Goal: Information Seeking & Learning: Learn about a topic

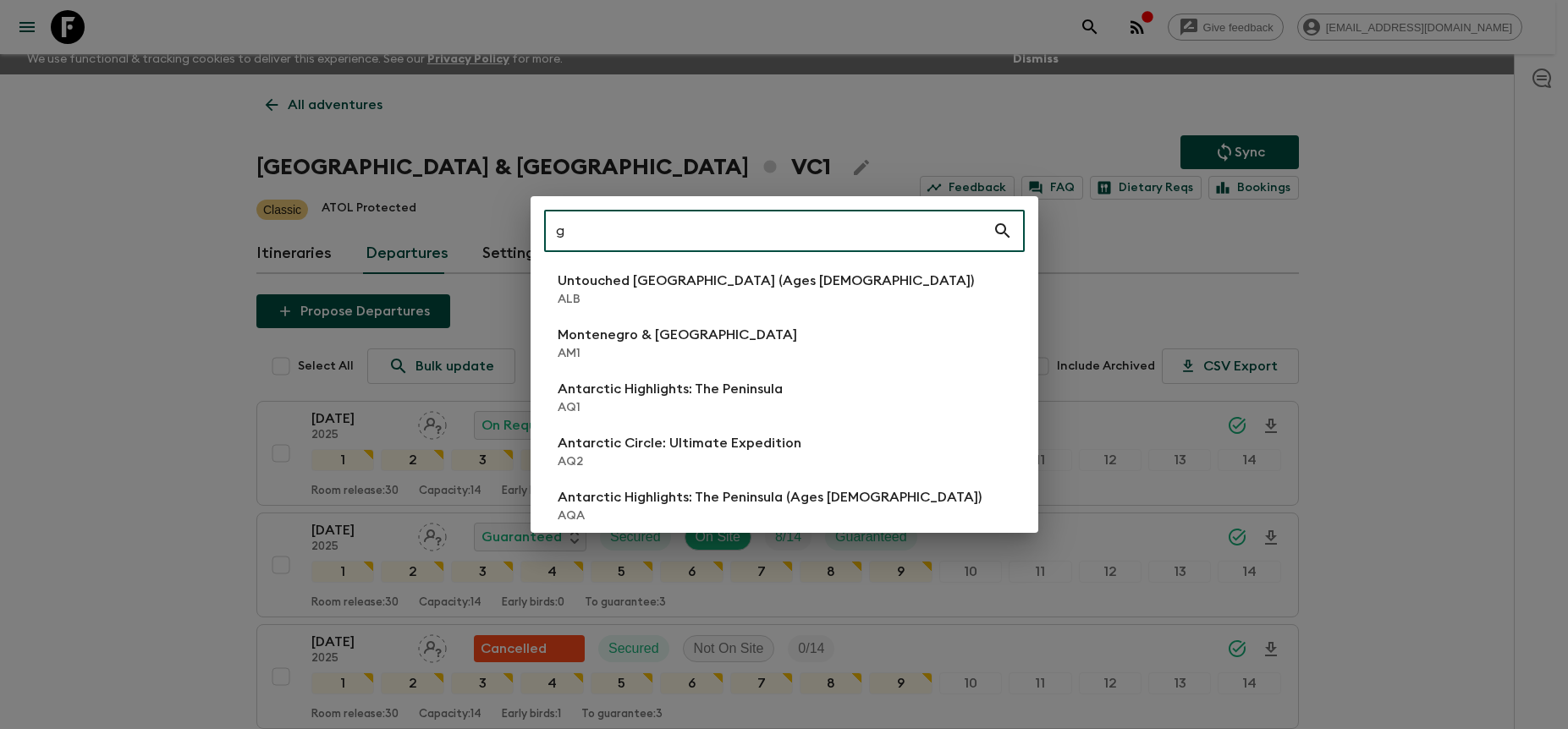
scroll to position [10, 0]
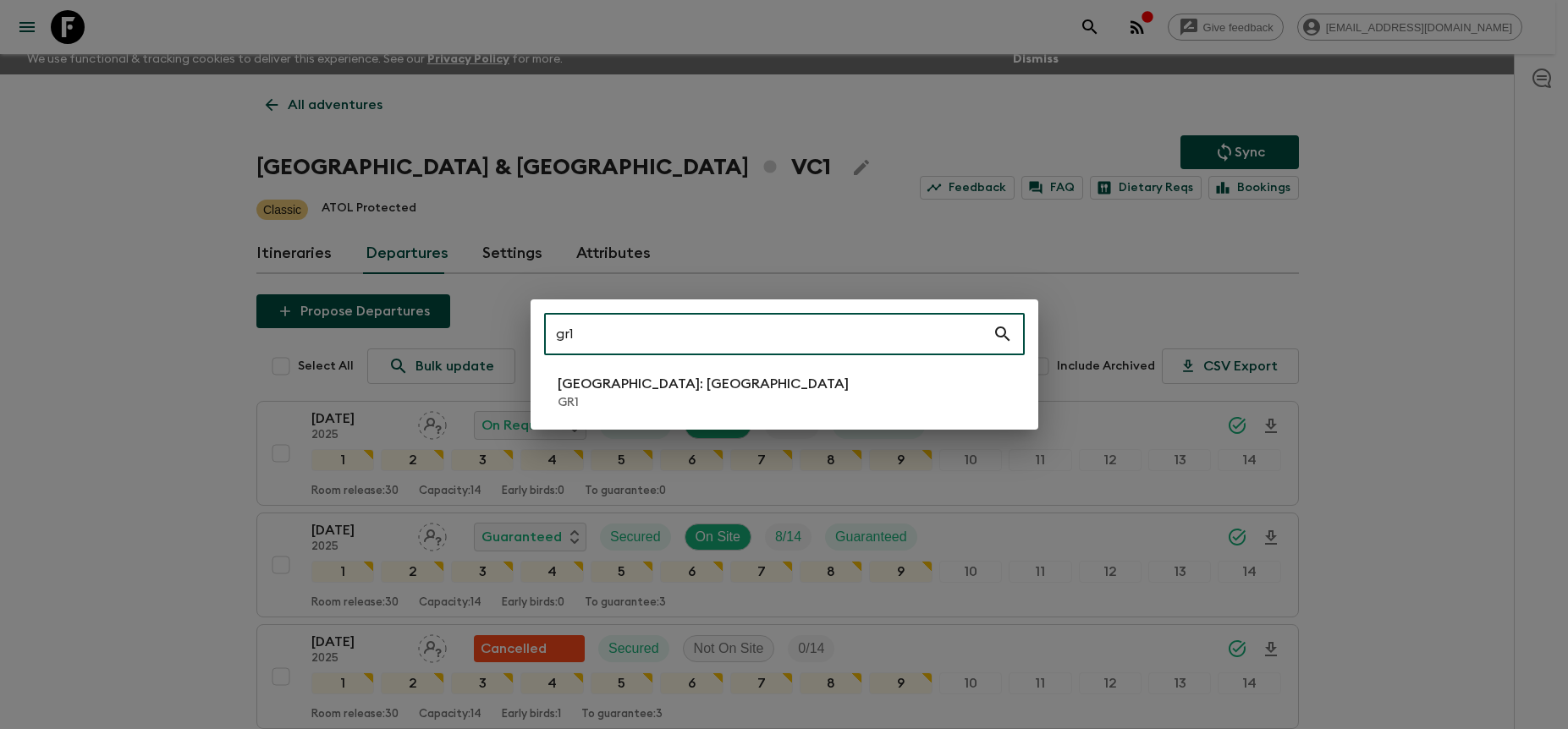
type input "gr1"
click at [688, 406] on p "GR1" at bounding box center [703, 402] width 291 height 16
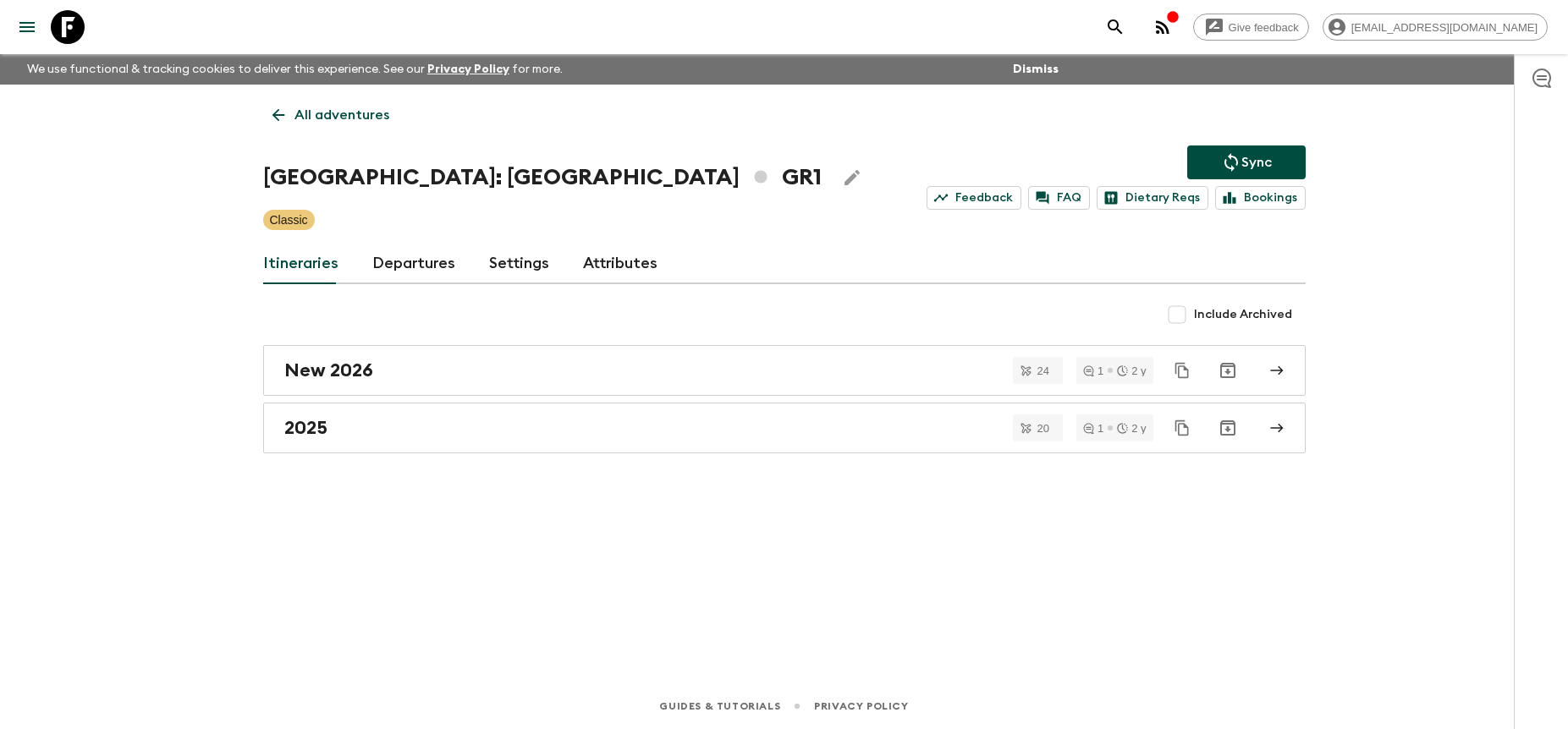
click at [435, 254] on link "Departures" at bounding box center [414, 264] width 83 height 41
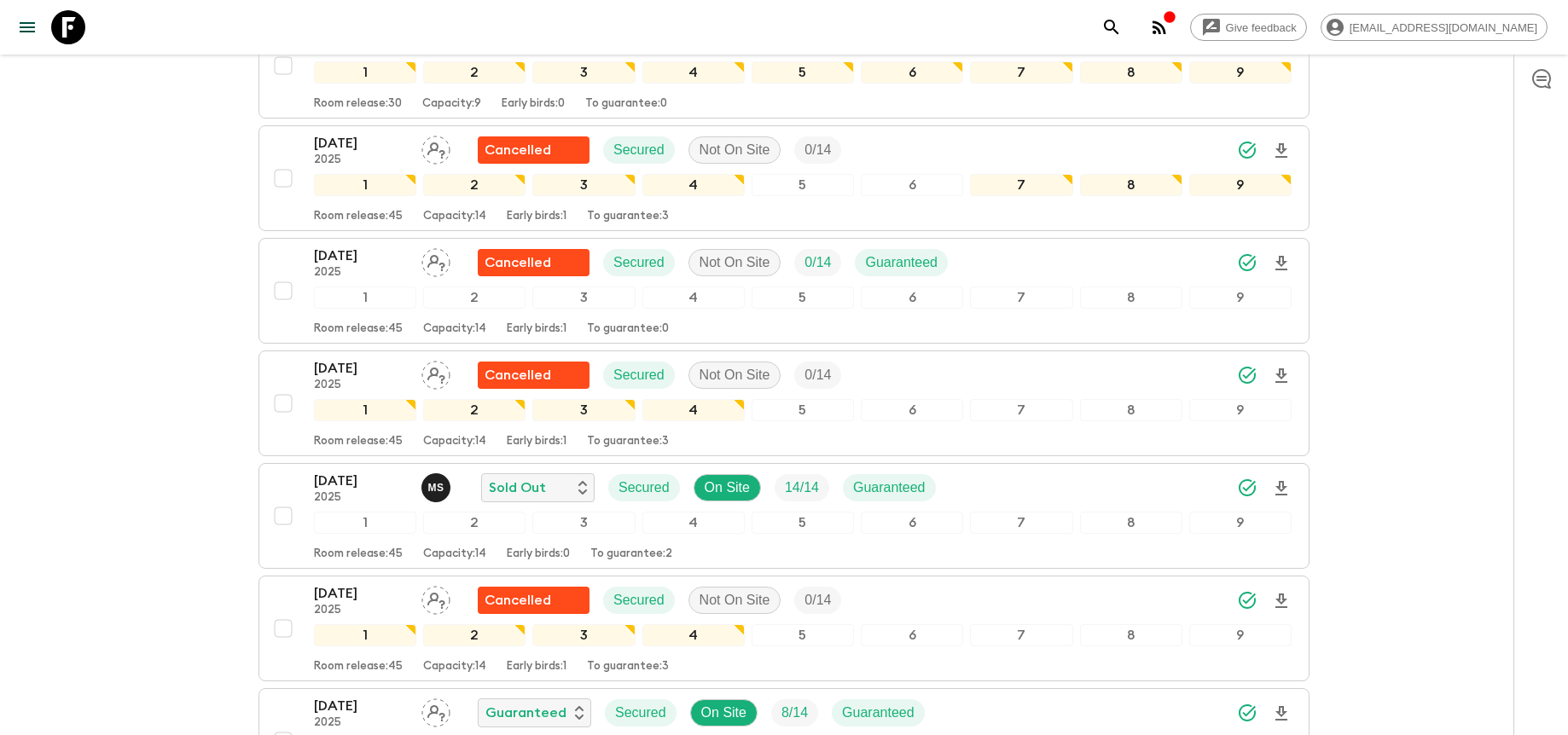
scroll to position [1693, 0]
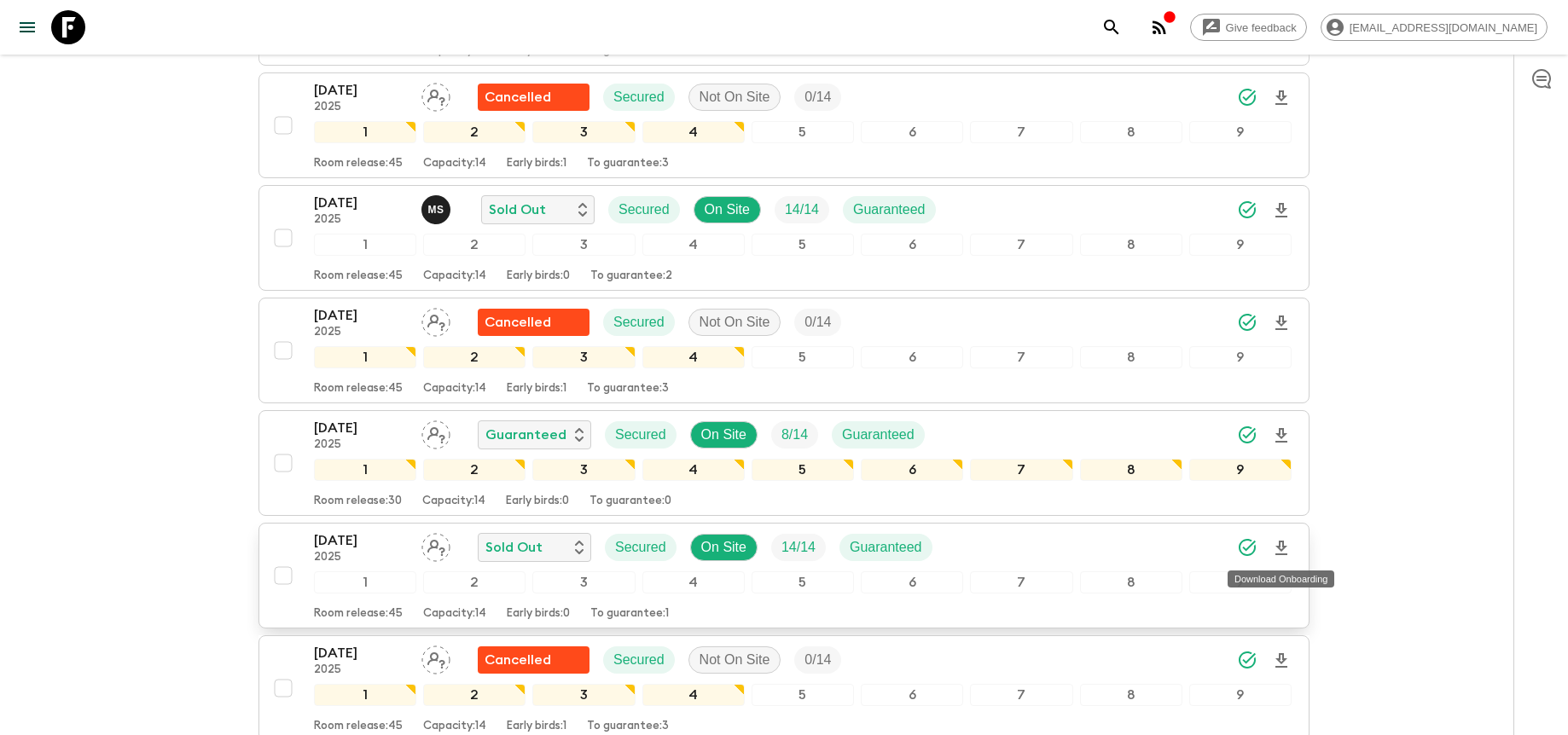
click at [1282, 546] on icon "Download Onboarding" at bounding box center [1281, 548] width 21 height 21
click at [1103, 548] on div "[DATE] 2025 Sold Out Secured On Site 14 / 14 Guaranteed" at bounding box center [803, 547] width 978 height 34
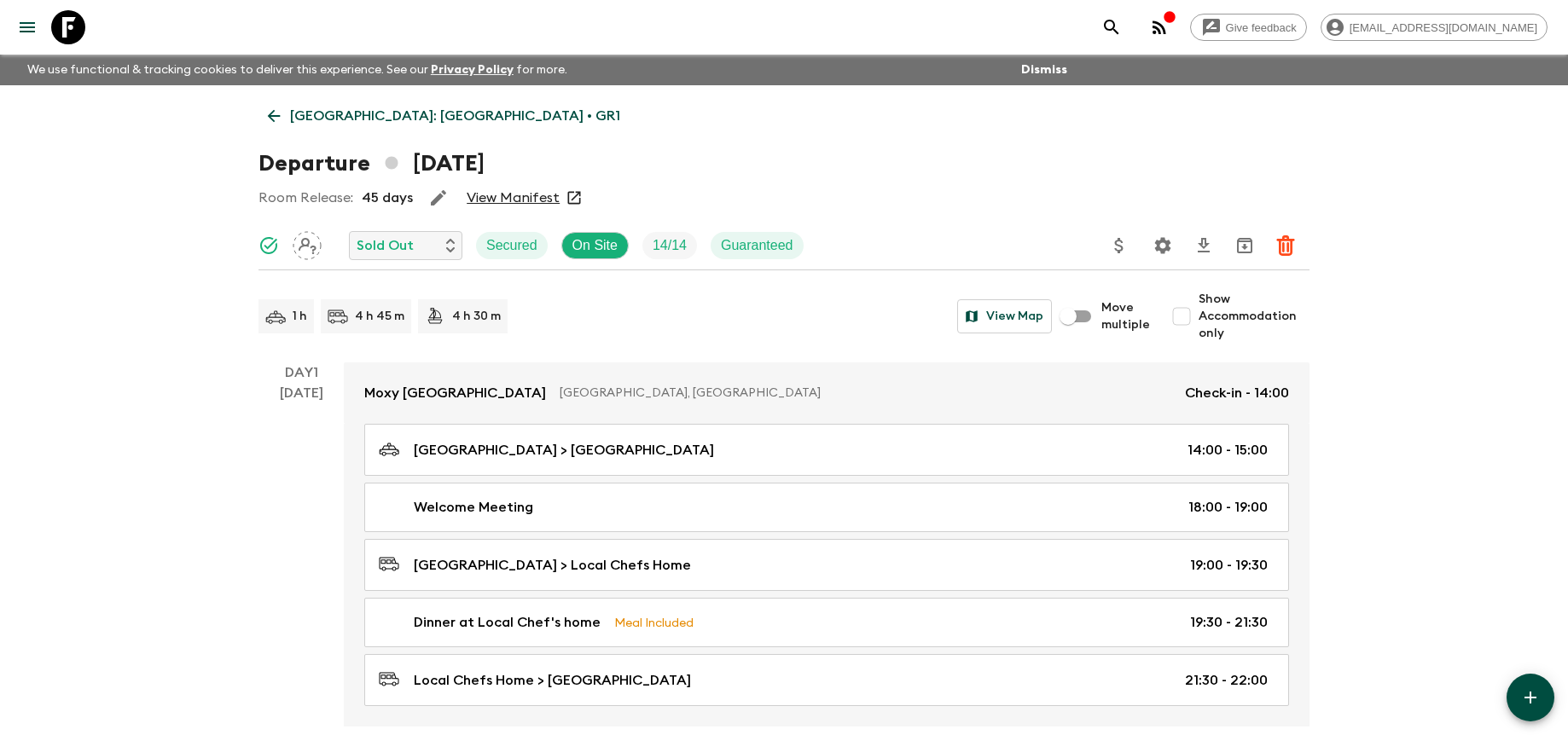
click at [1213, 298] on span "Show Accommodation only" at bounding box center [1253, 317] width 110 height 51
click at [1198, 299] on input "Show Accommodation only" at bounding box center [1181, 316] width 34 height 34
checkbox input "true"
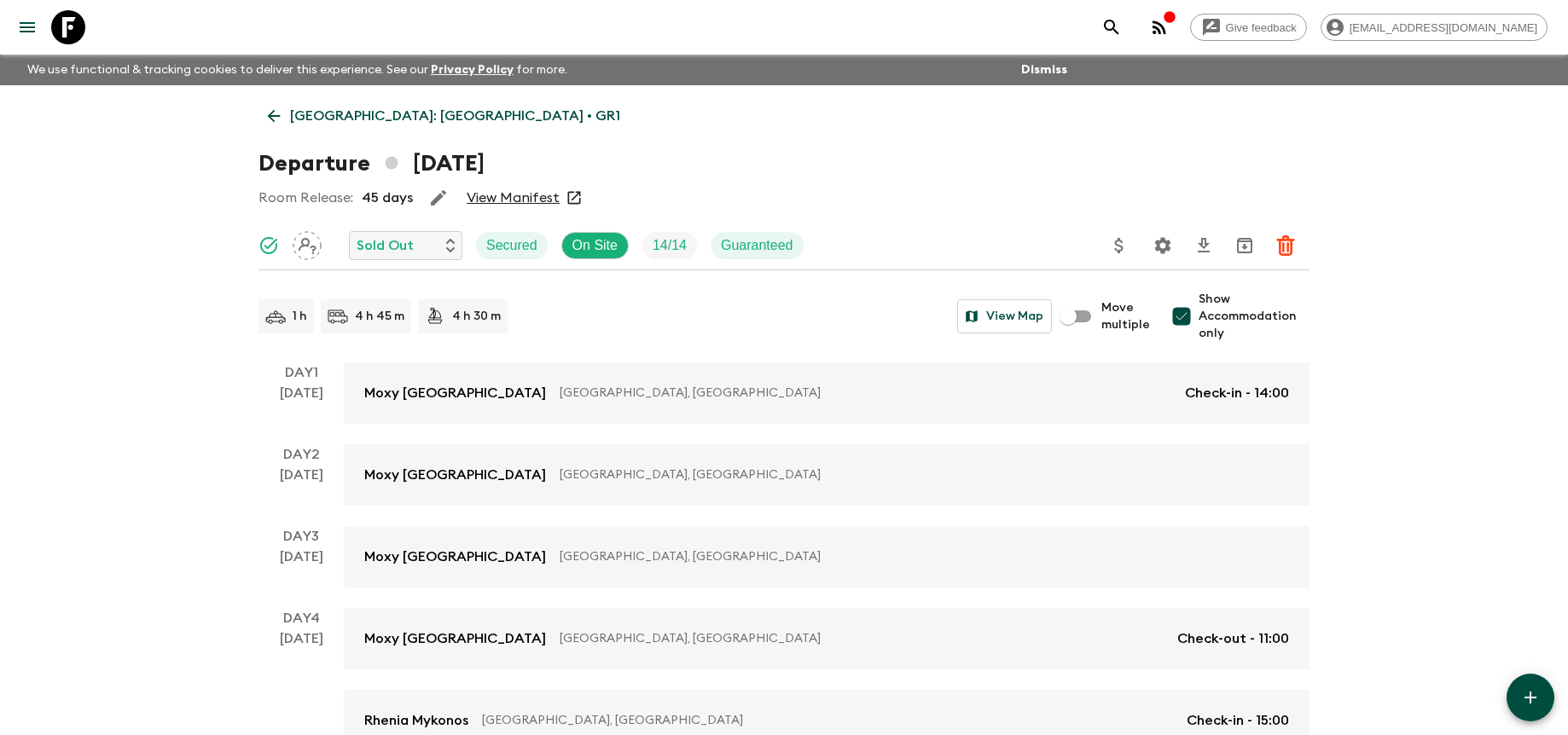
click at [527, 200] on link "View Manifest" at bounding box center [512, 197] width 93 height 17
click at [344, 120] on p "[GEOGRAPHIC_DATA]: [GEOGRAPHIC_DATA] • GR1" at bounding box center [456, 115] width 330 height 21
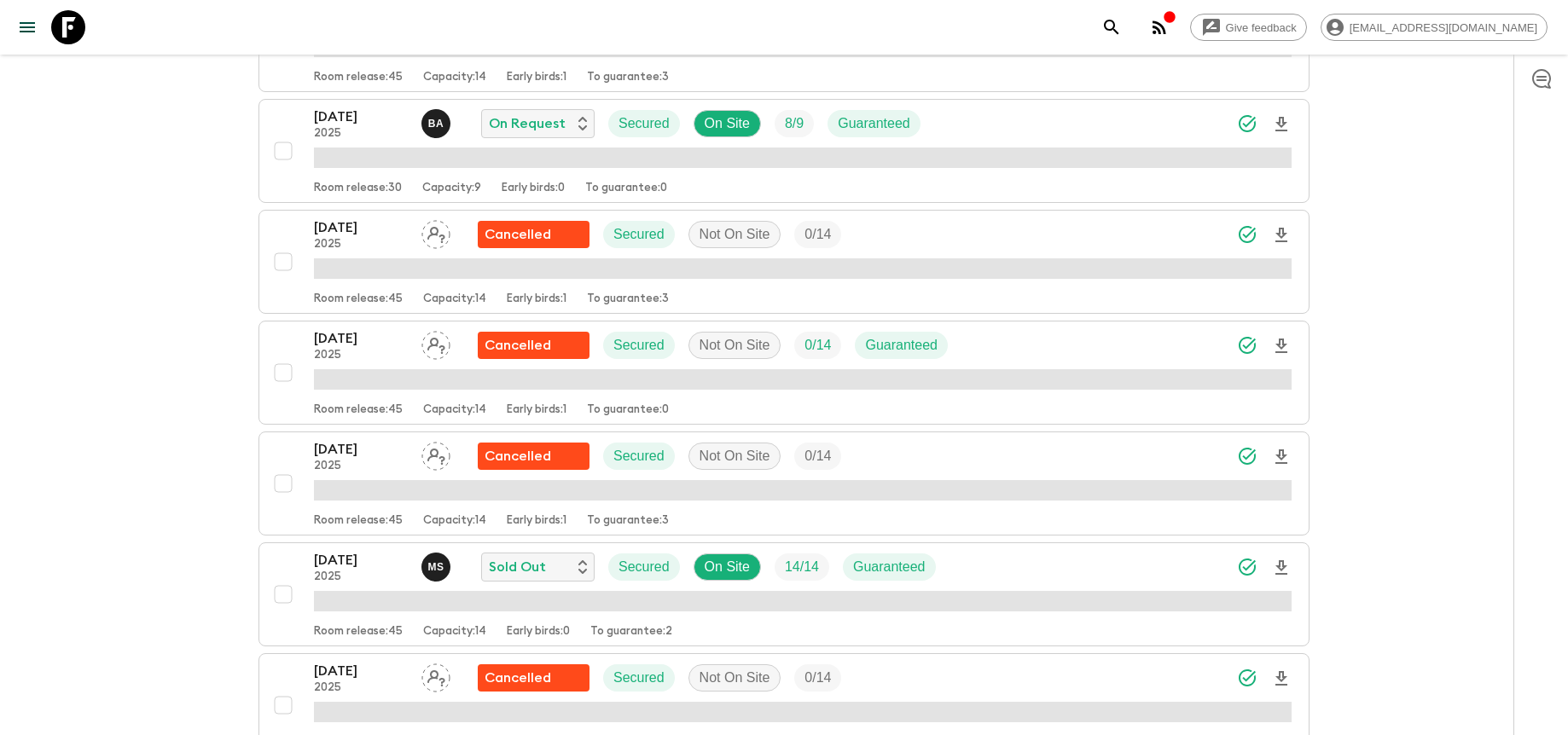
scroll to position [1983, 0]
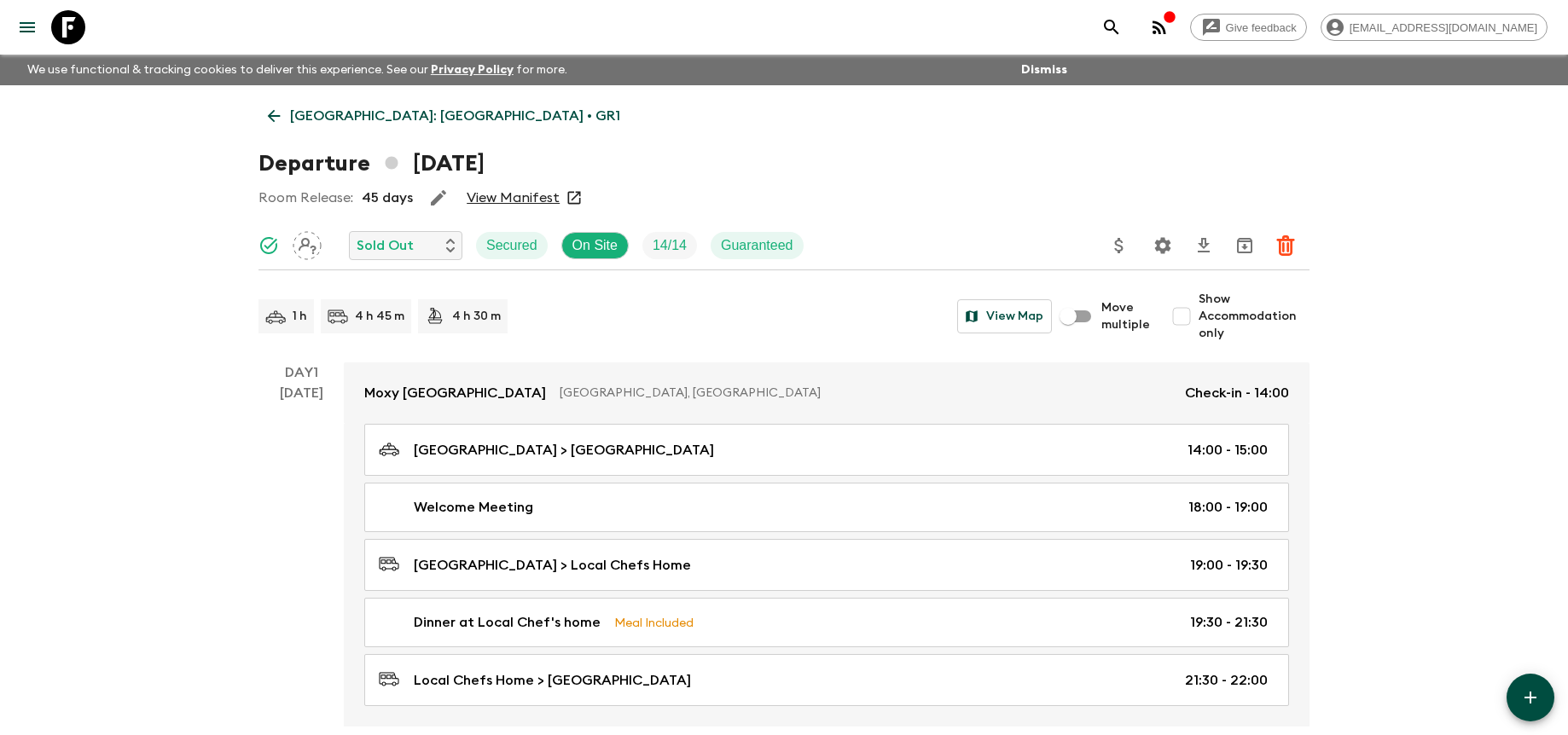
click at [1255, 313] on span "Show Accommodation only" at bounding box center [1253, 317] width 110 height 51
click at [1198, 313] on input "Show Accommodation only" at bounding box center [1181, 316] width 34 height 34
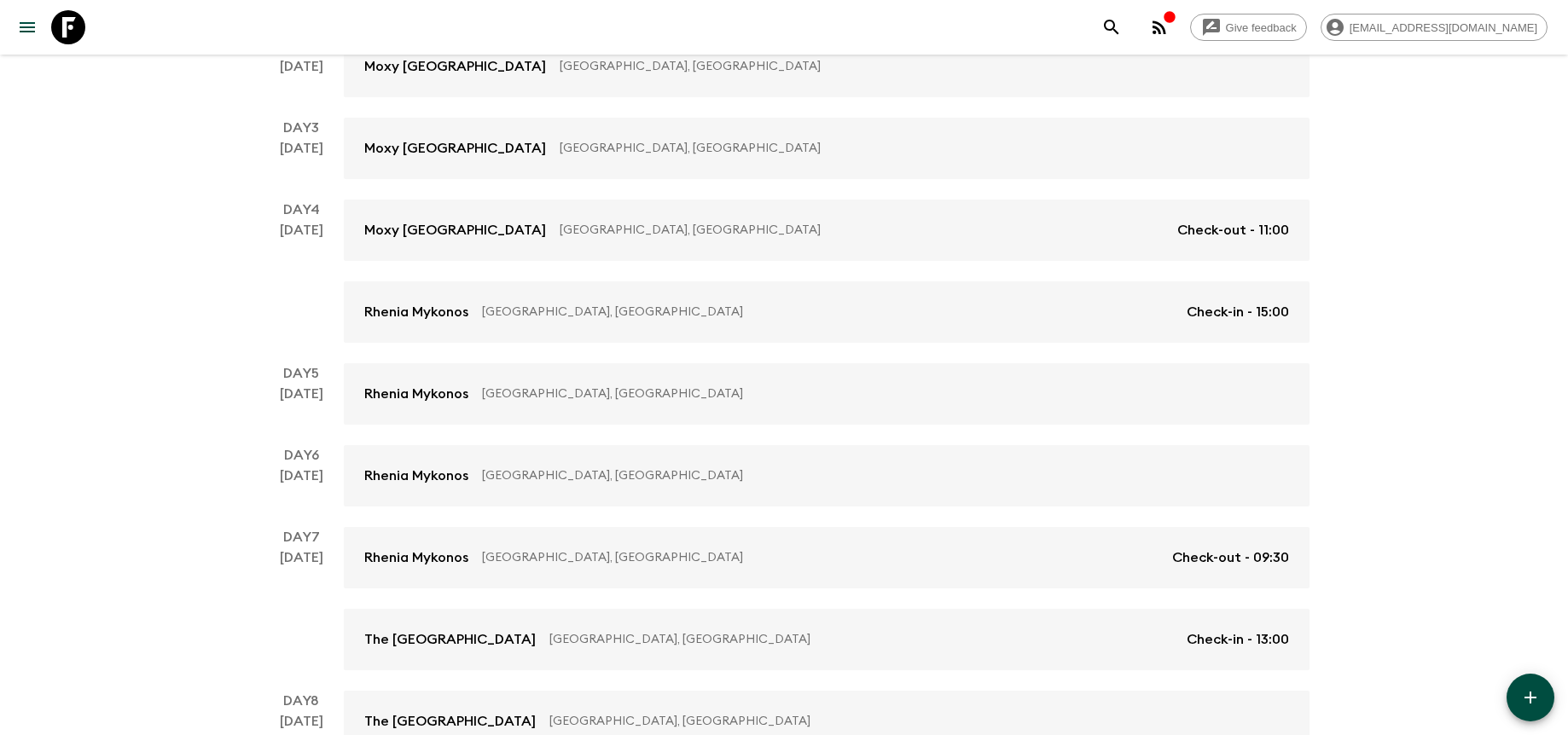
scroll to position [601, 0]
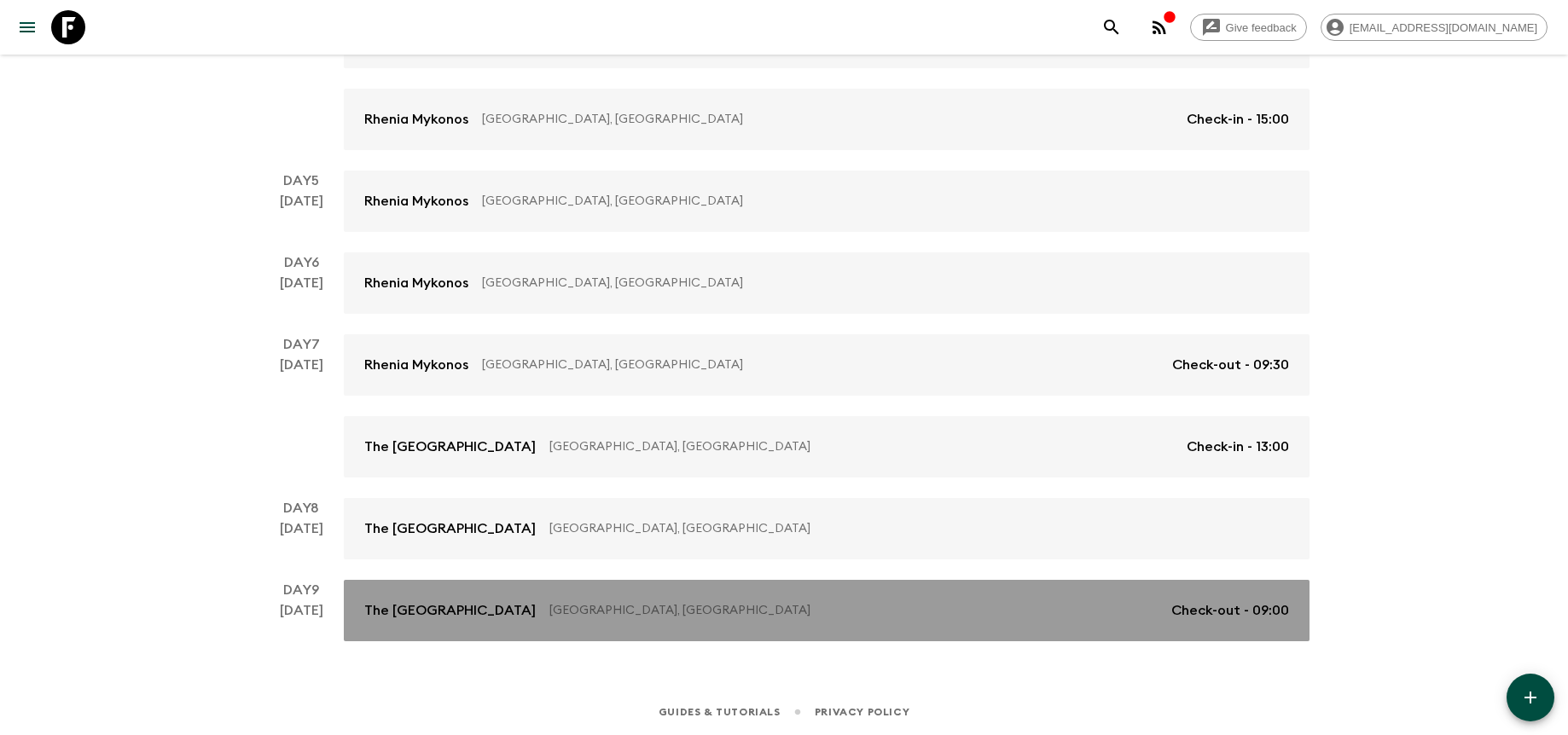
click at [914, 597] on link "The [GEOGRAPHIC_DATA], [GEOGRAPHIC_DATA] Check-out - 09:00" at bounding box center [827, 610] width 966 height 62
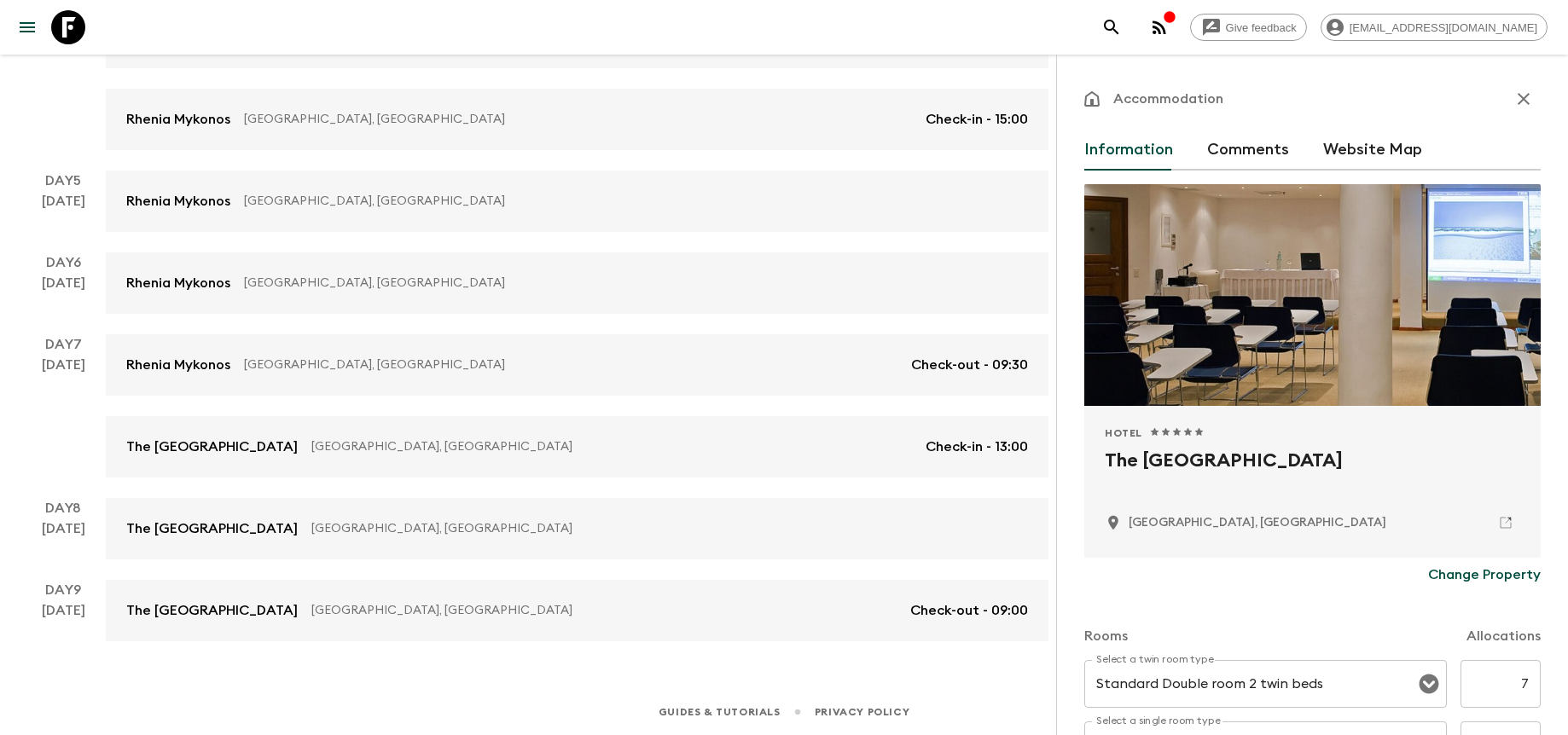
click at [1529, 90] on div "Accommodation Information Comments Website Map Hotel 1 Star 2 Stars 3 Stars 4 S…" at bounding box center [1312, 422] width 512 height 735
click at [1519, 93] on icon "button" at bounding box center [1523, 99] width 21 height 21
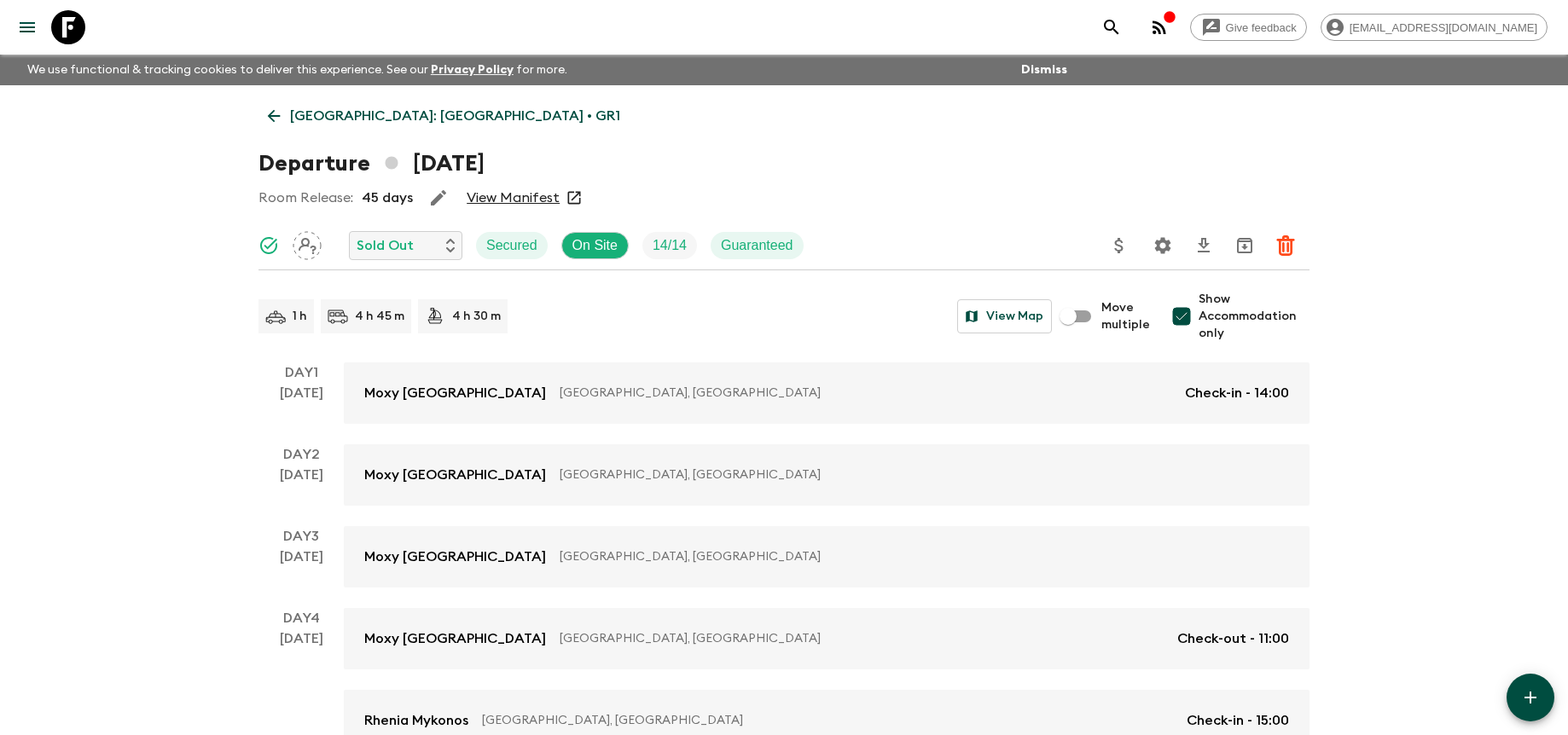
click at [1206, 318] on span "Show Accommodation only" at bounding box center [1253, 317] width 110 height 51
click at [1198, 318] on input "Show Accommodation only" at bounding box center [1181, 316] width 34 height 34
checkbox input "false"
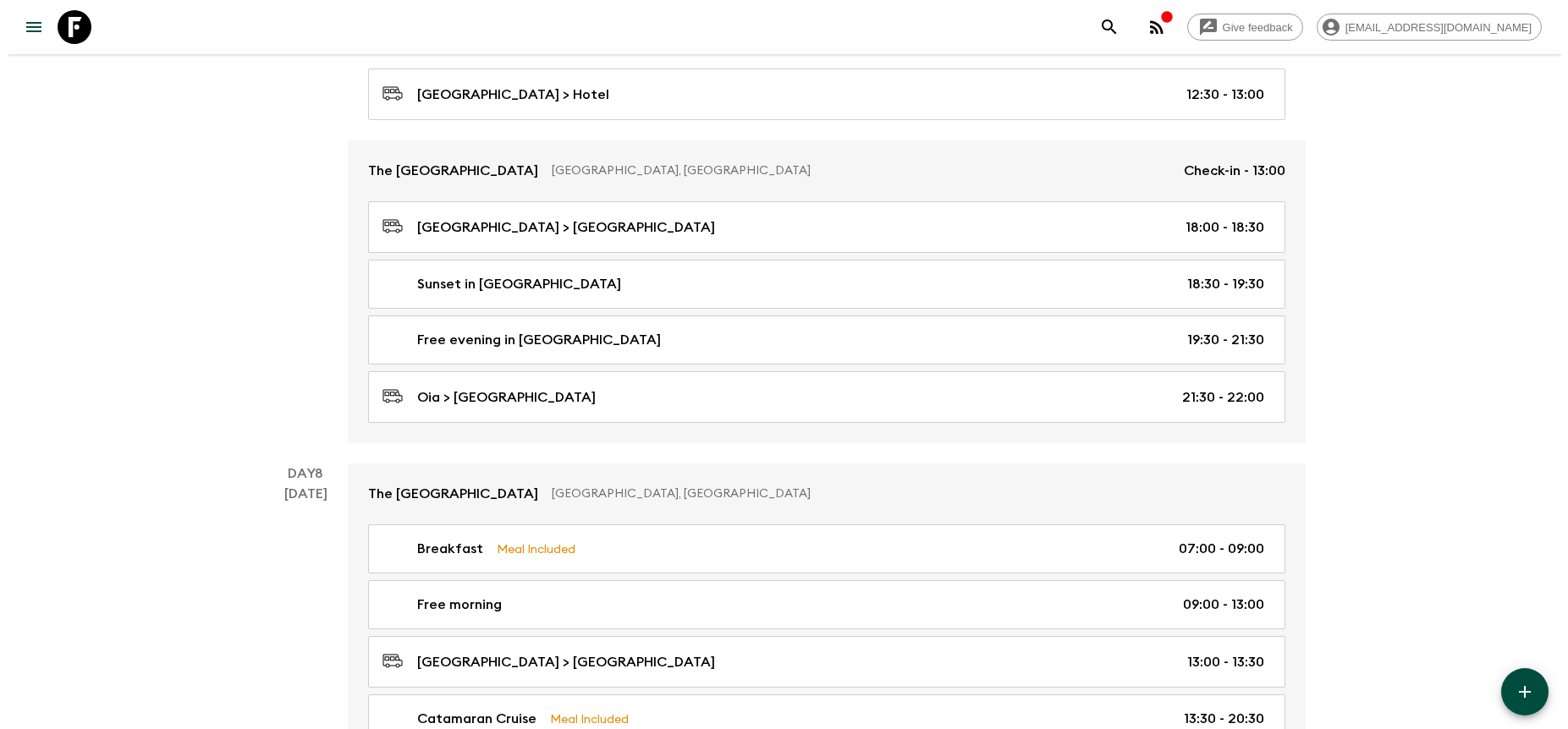
scroll to position [2805, 0]
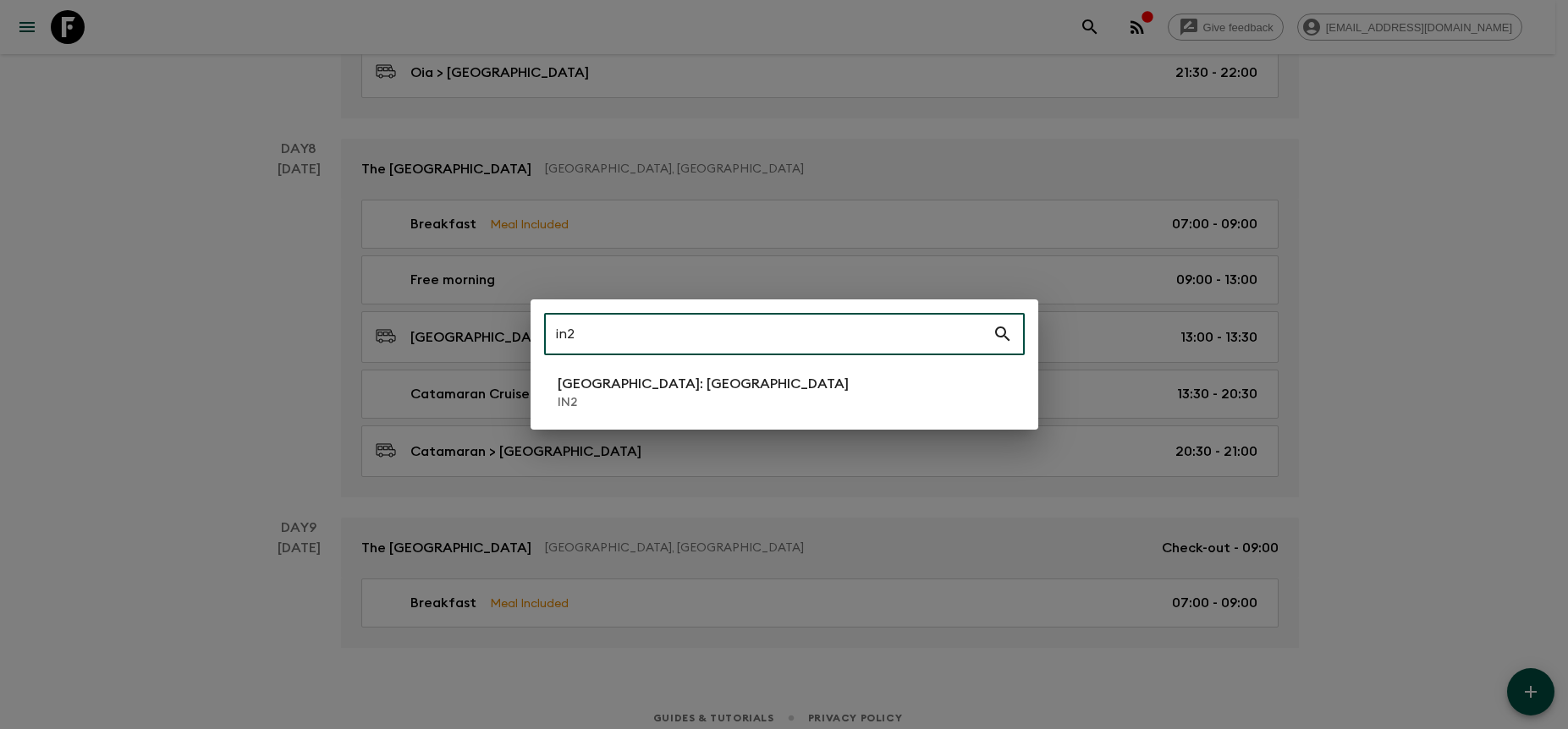
type input "in2"
click at [674, 389] on p "[GEOGRAPHIC_DATA]: [GEOGRAPHIC_DATA]" at bounding box center [703, 384] width 291 height 20
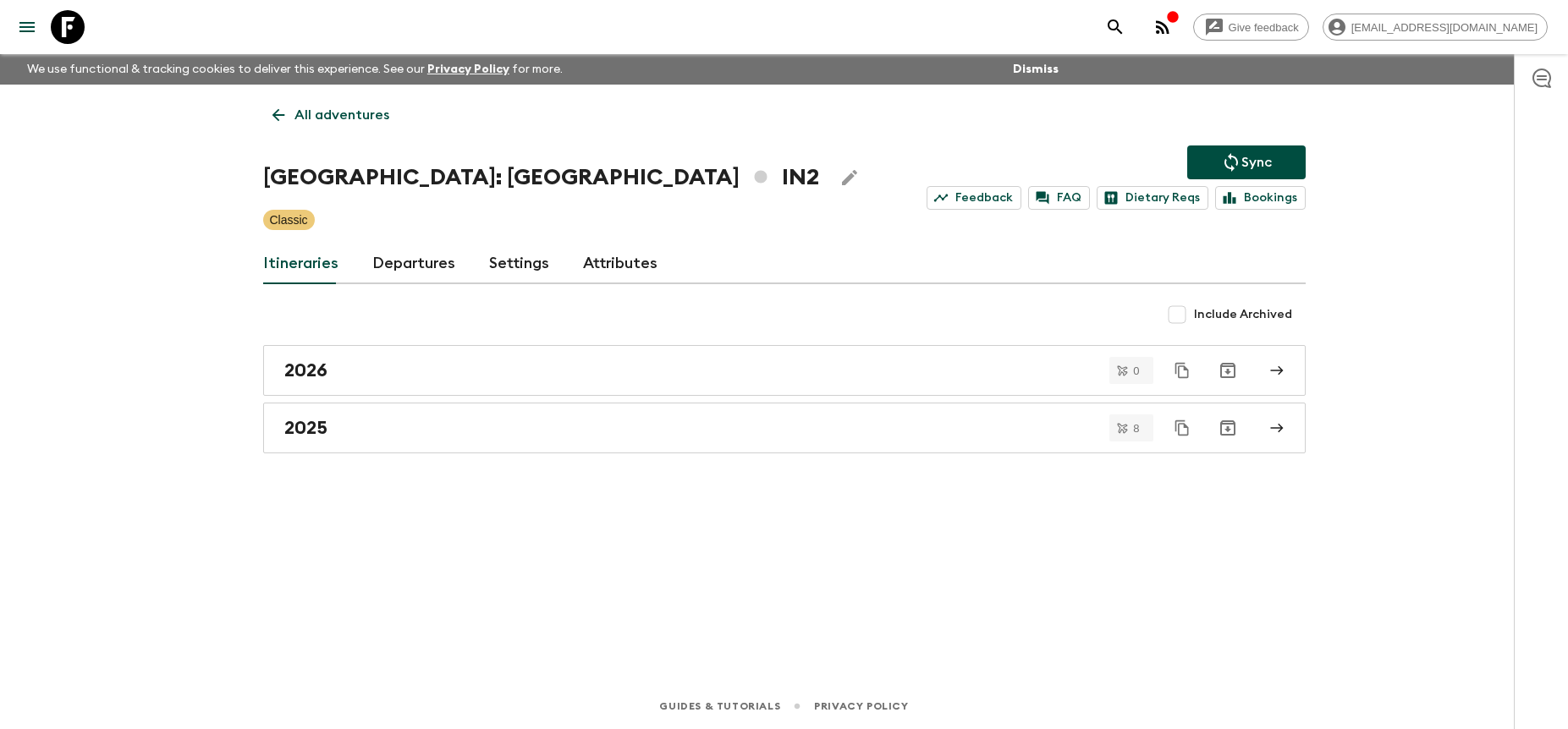
click at [411, 266] on link "Departures" at bounding box center [414, 264] width 83 height 41
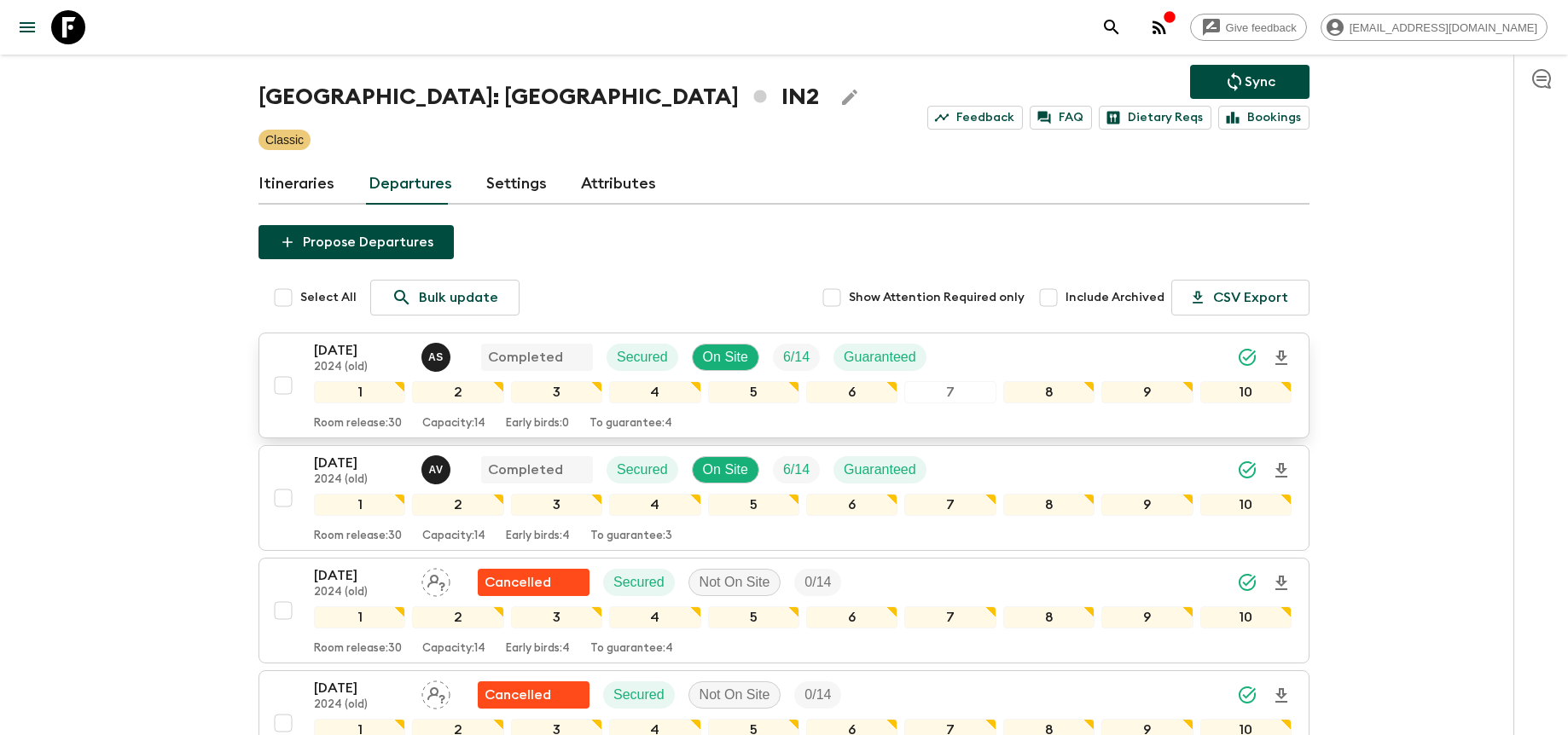
scroll to position [122, 0]
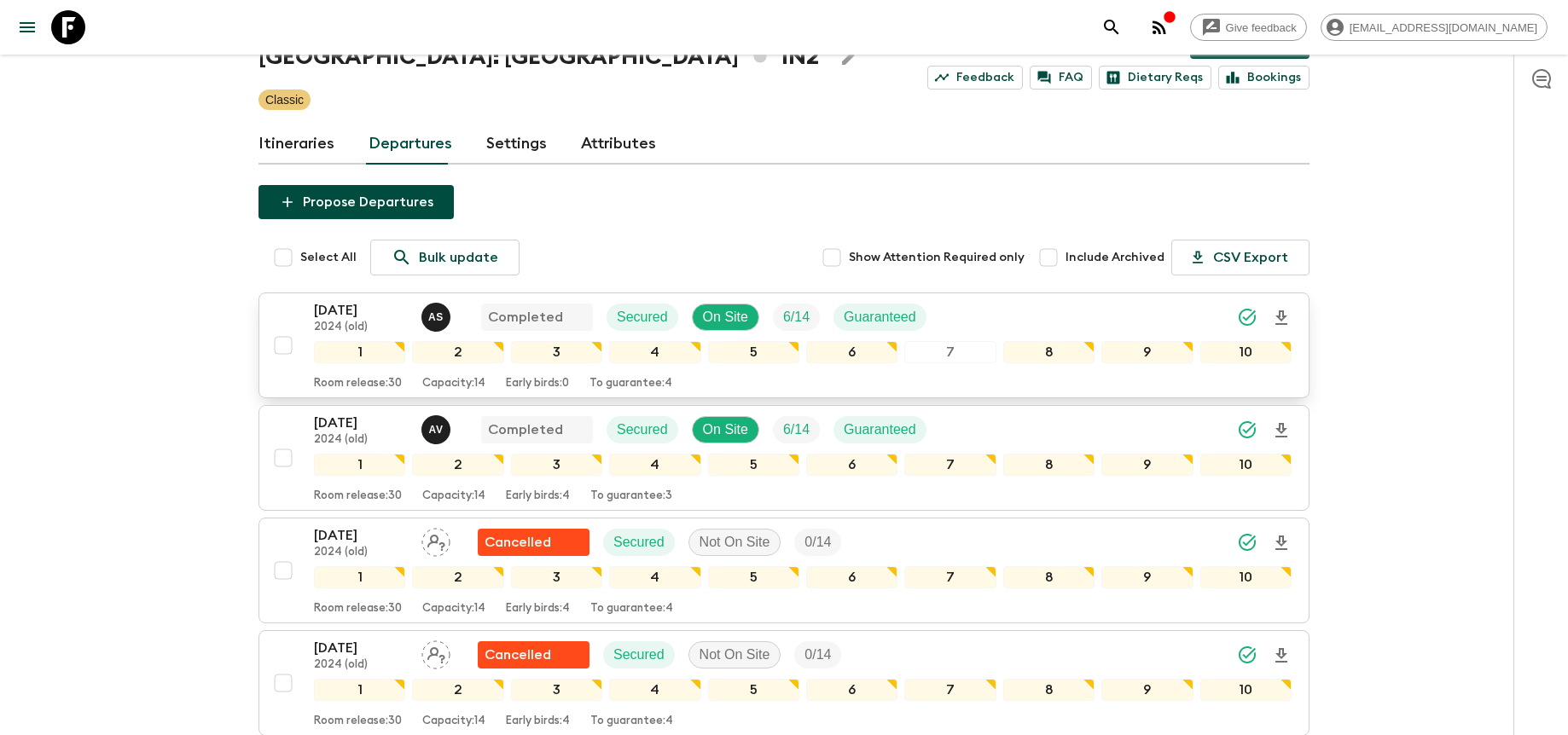
click at [283, 344] on input "checkbox" at bounding box center [283, 345] width 34 height 34
checkbox input "true"
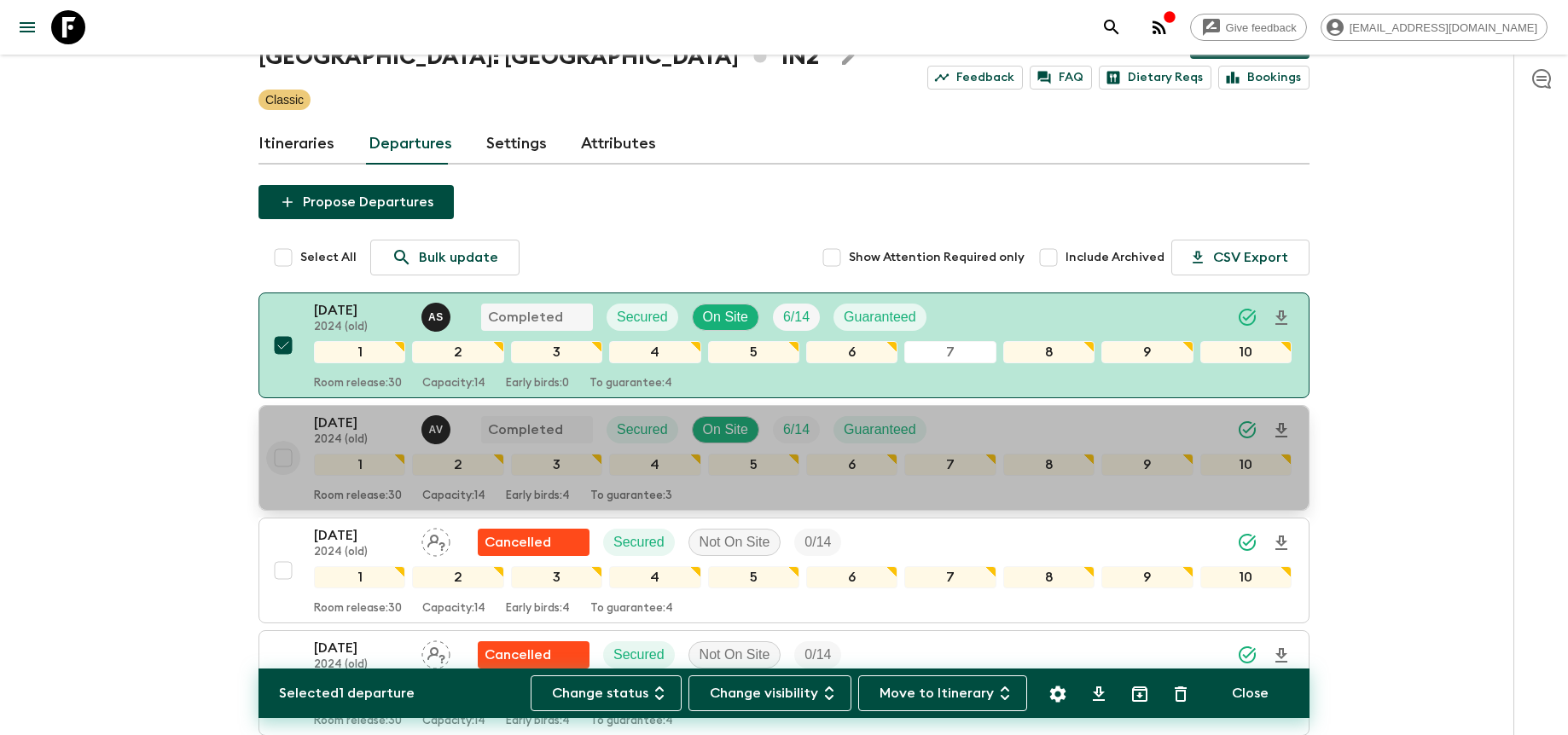
click at [284, 463] on input "checkbox" at bounding box center [283, 457] width 34 height 34
checkbox input "true"
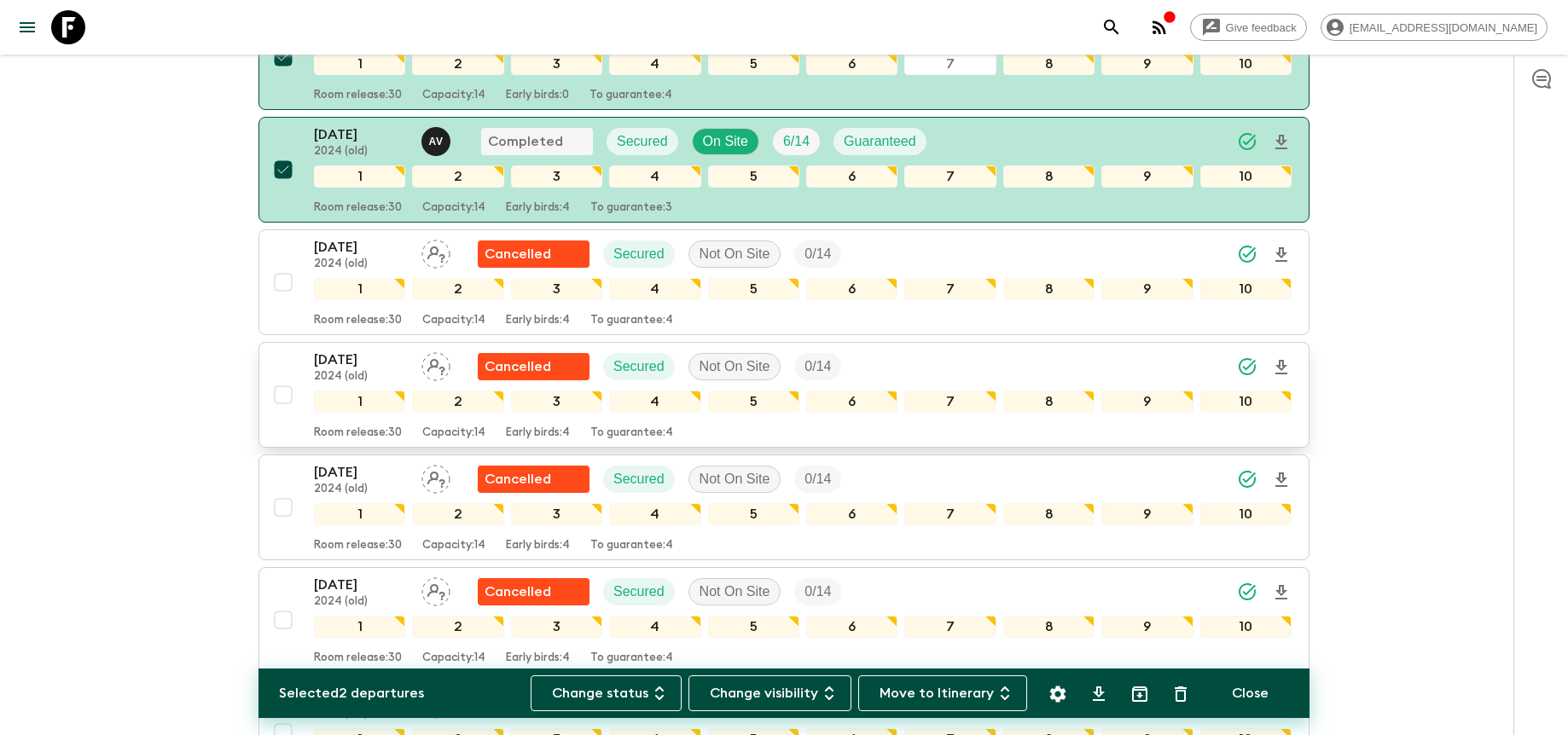
scroll to position [415, 0]
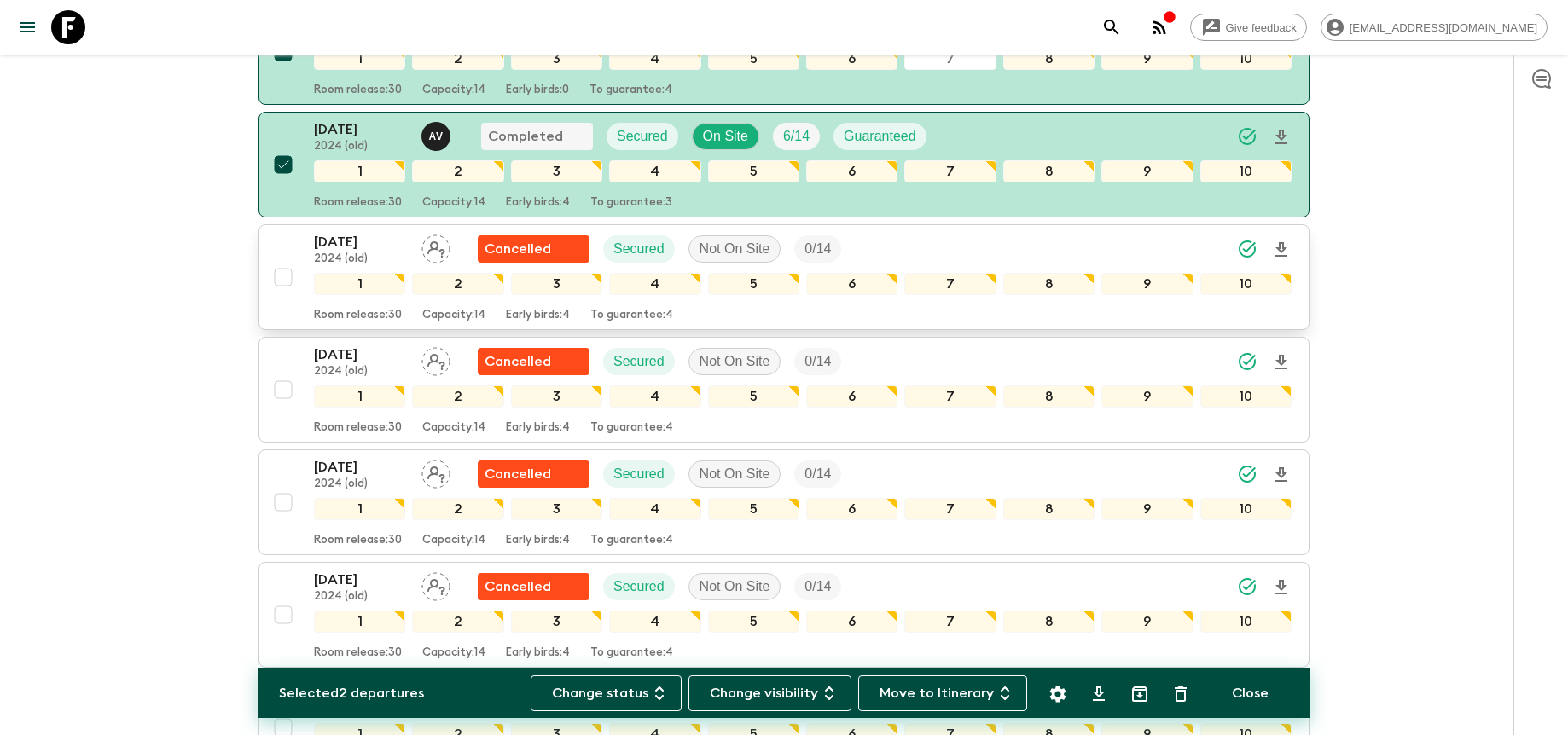
click at [289, 280] on input "checkbox" at bounding box center [283, 277] width 34 height 34
checkbox input "true"
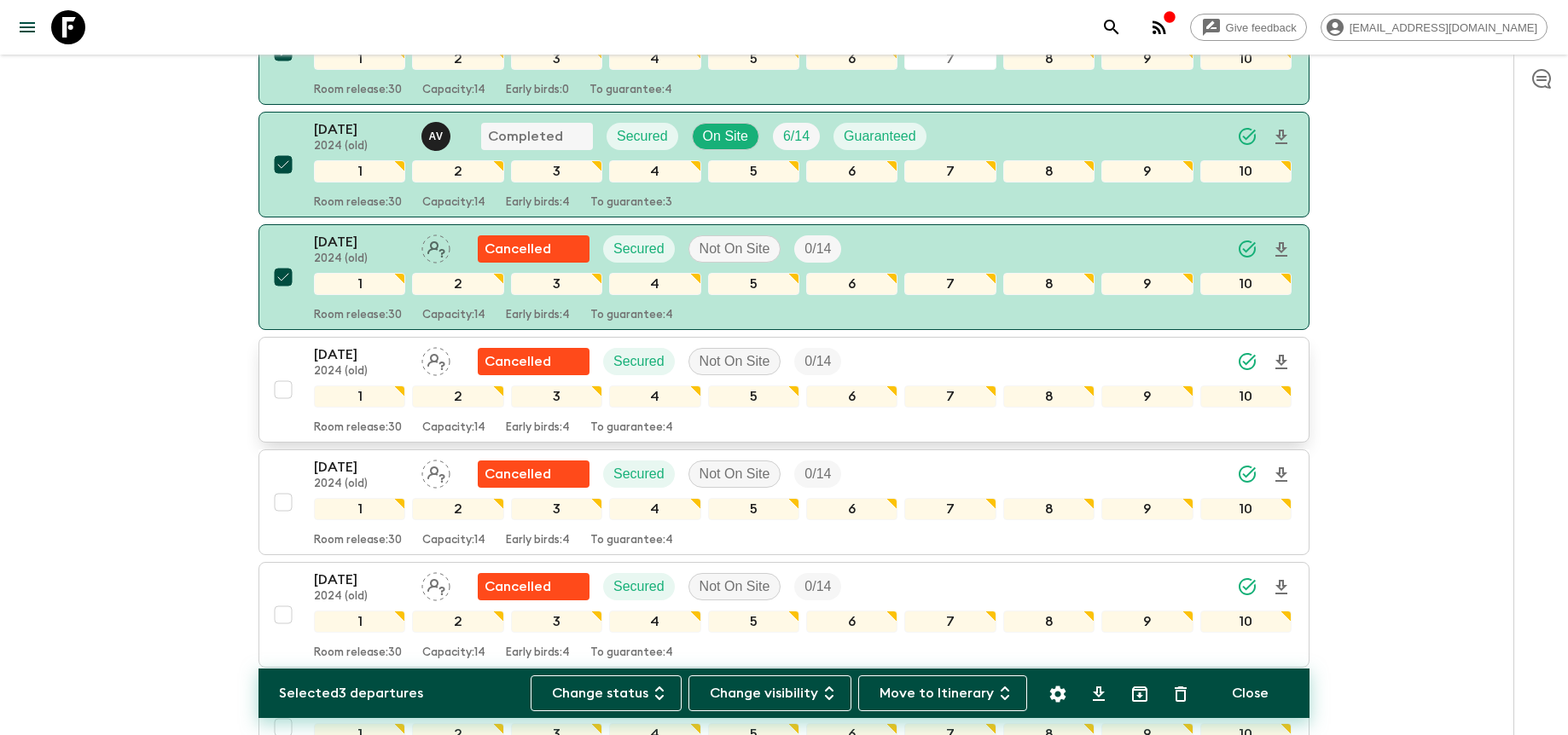
click at [287, 388] on input "checkbox" at bounding box center [283, 389] width 34 height 34
checkbox input "true"
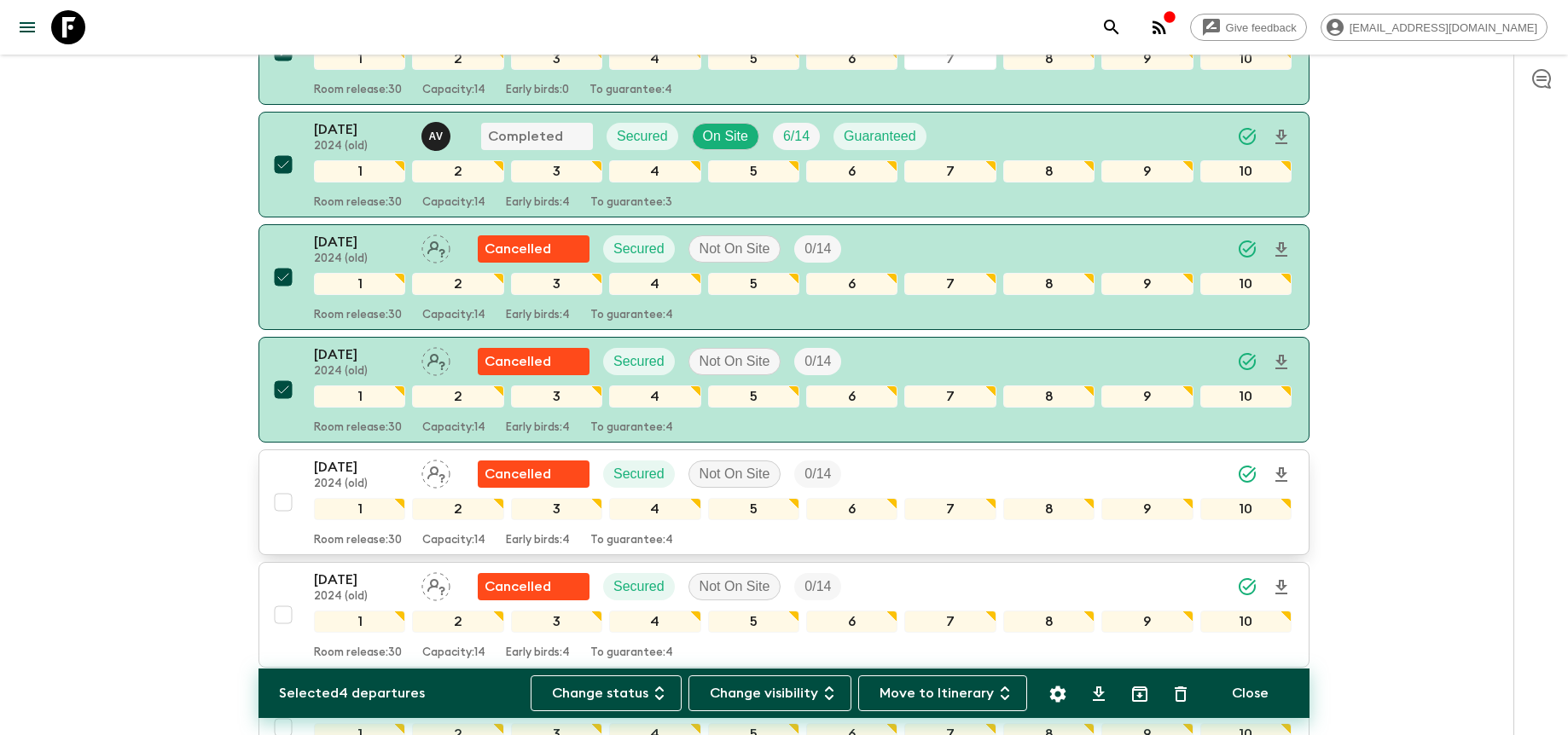
click at [282, 506] on input "checkbox" at bounding box center [283, 501] width 34 height 34
checkbox input "true"
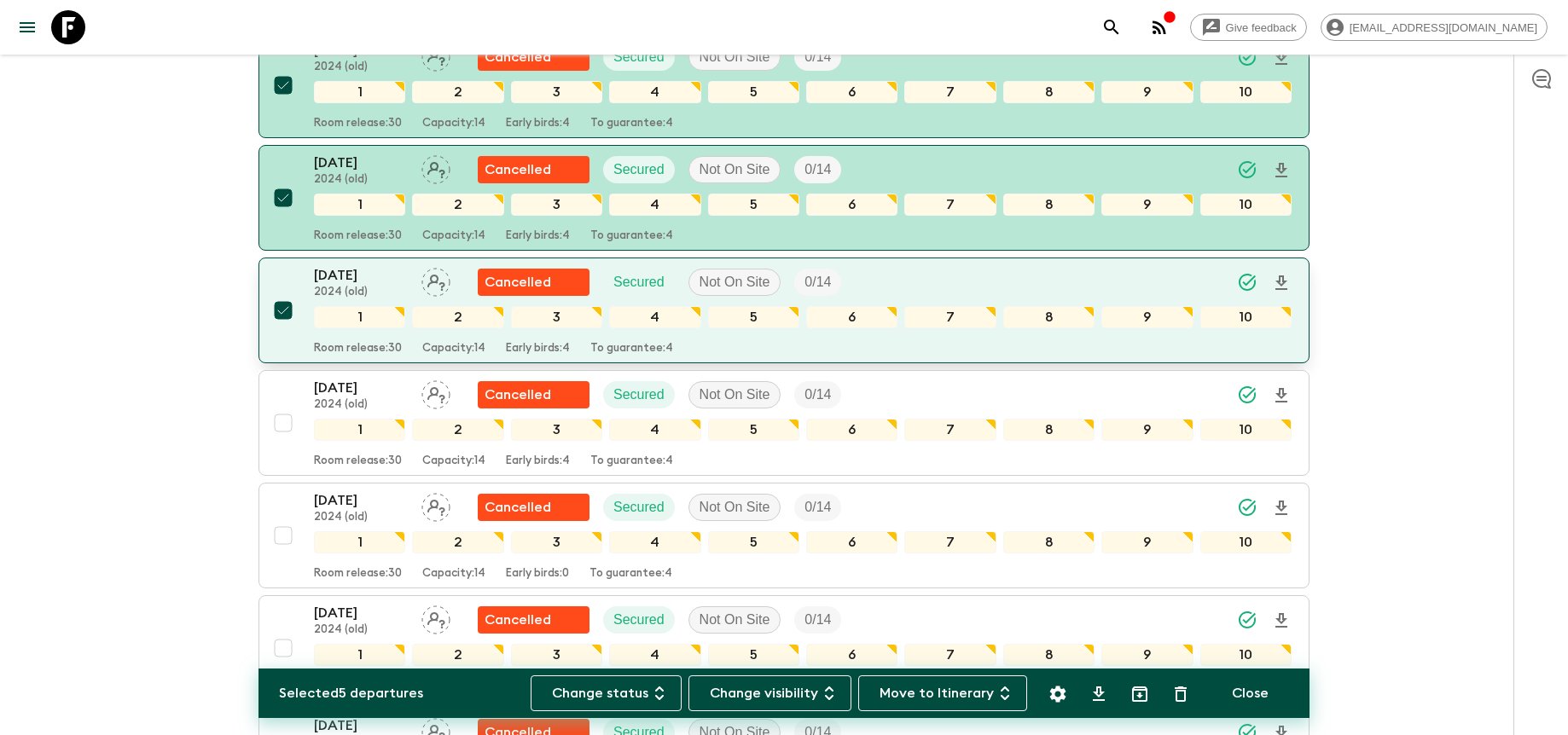
scroll to position [797, 0]
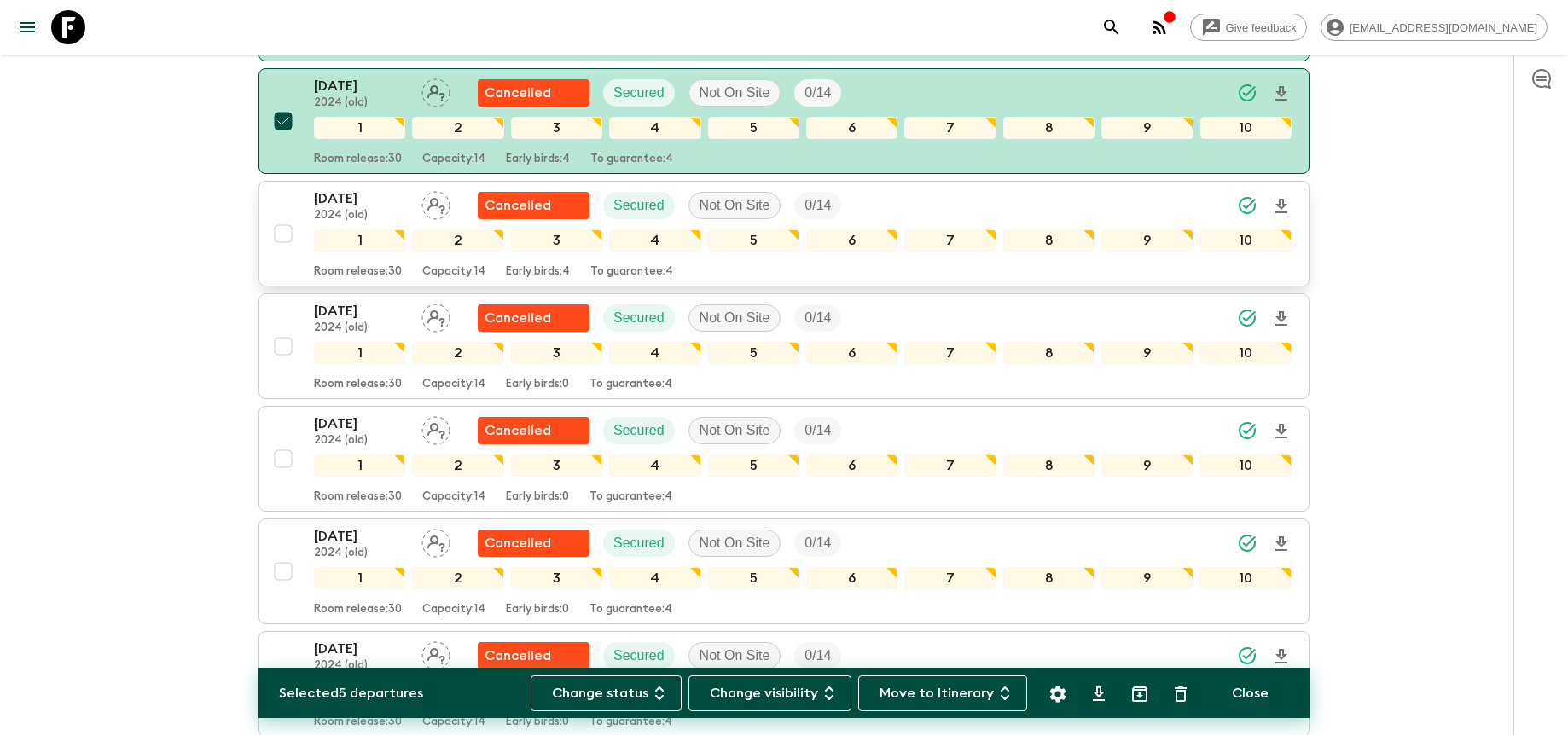
click at [287, 238] on input "checkbox" at bounding box center [283, 234] width 34 height 34
checkbox input "true"
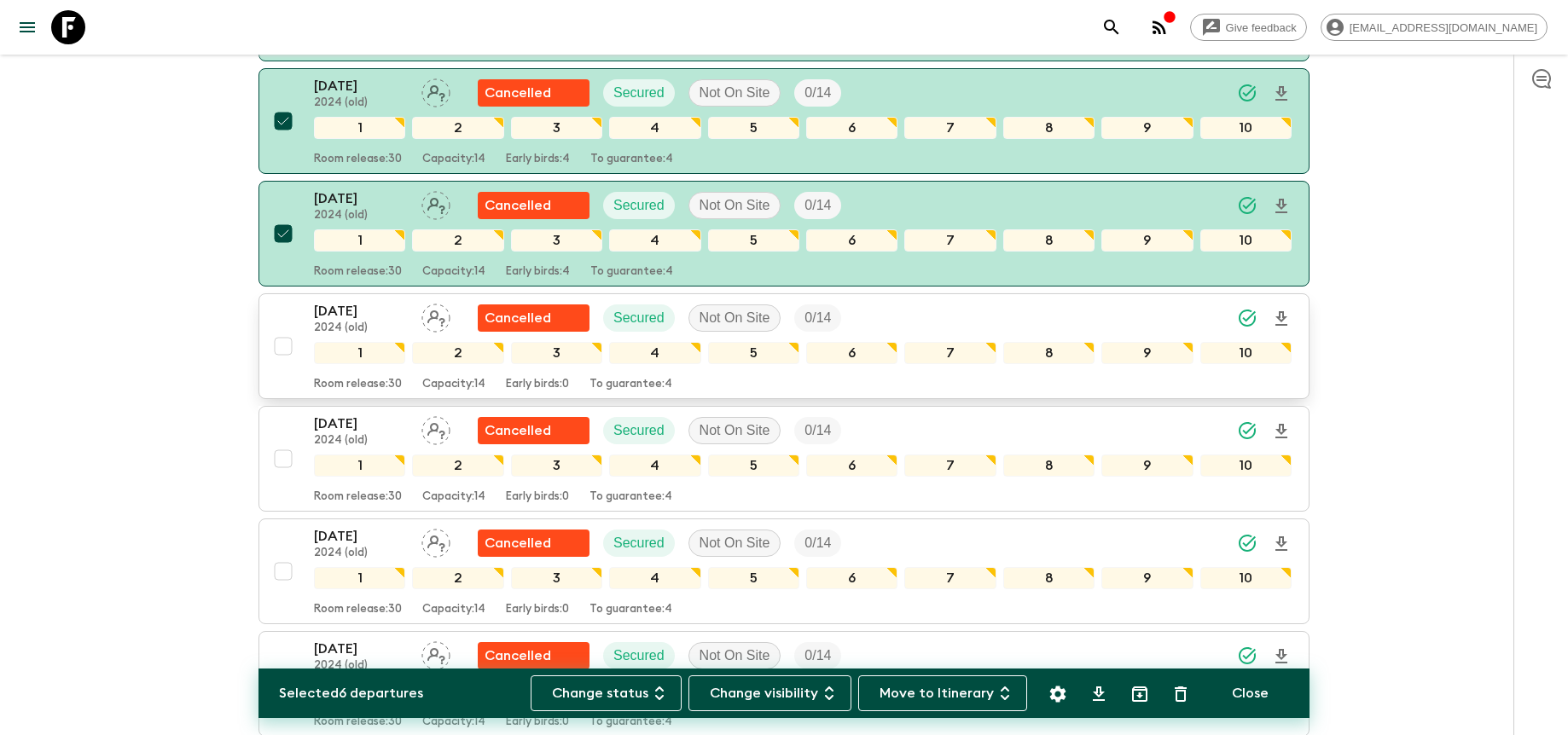
click at [281, 343] on input "checkbox" at bounding box center [283, 346] width 34 height 34
checkbox input "true"
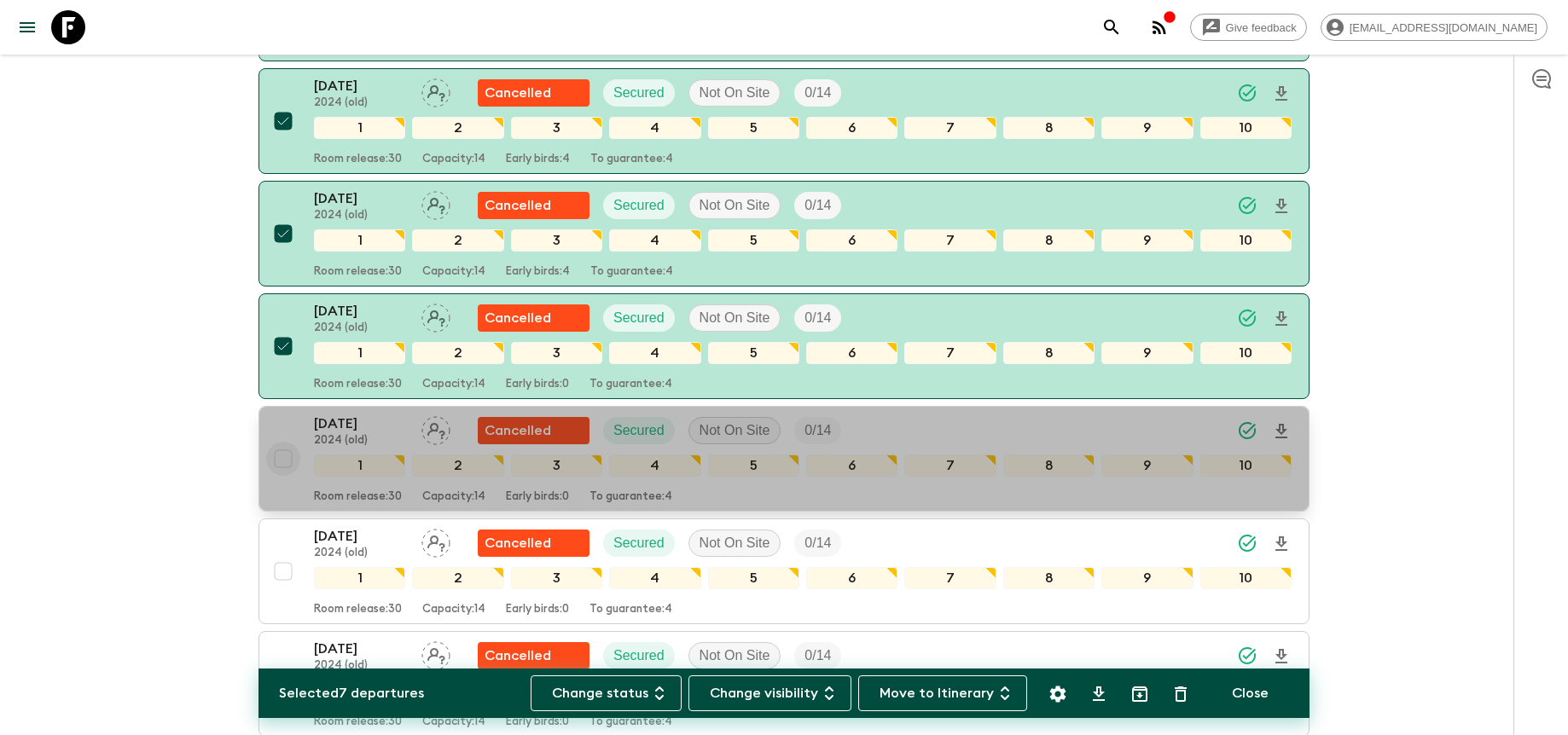
click at [286, 455] on input "checkbox" at bounding box center [283, 458] width 34 height 34
checkbox input "true"
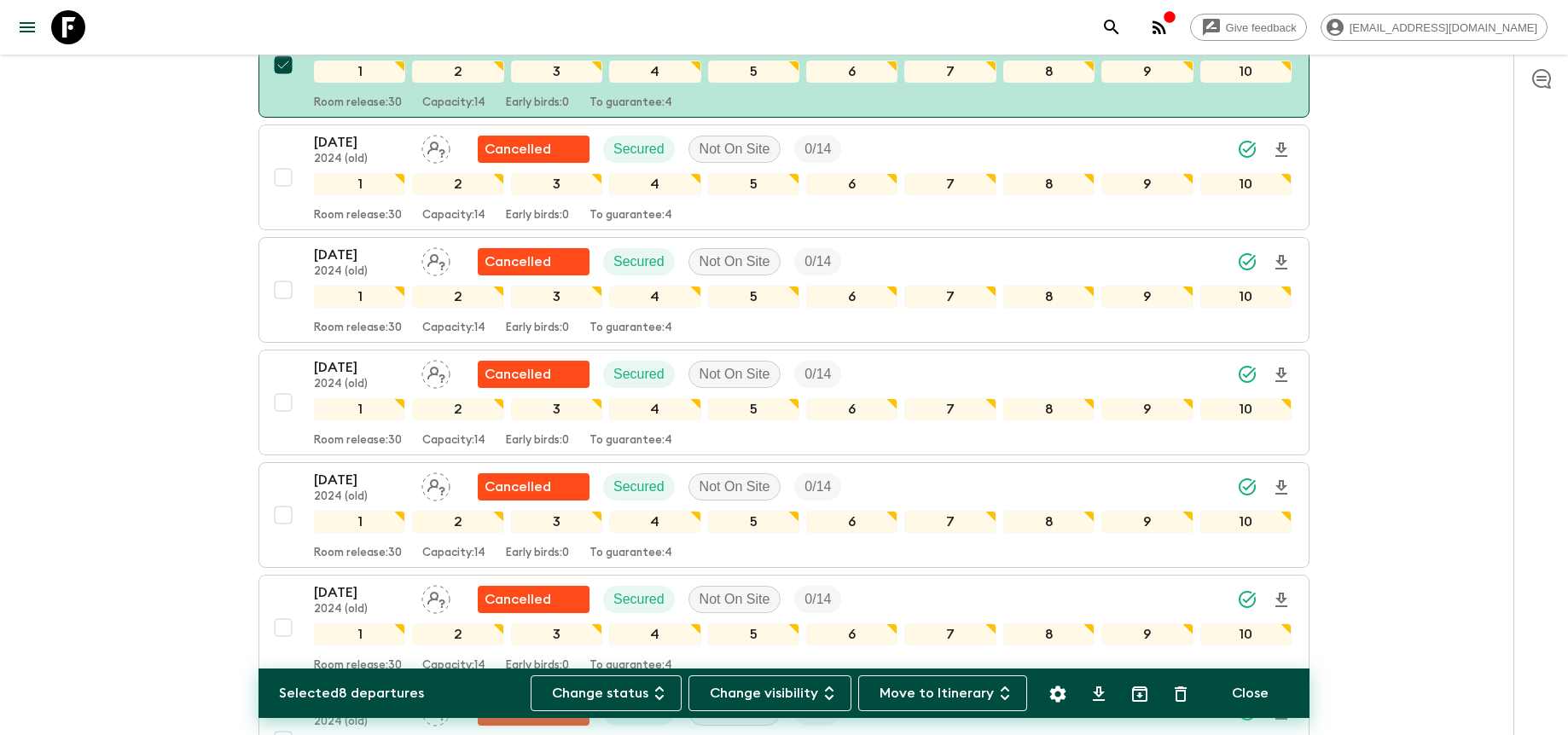
scroll to position [1224, 0]
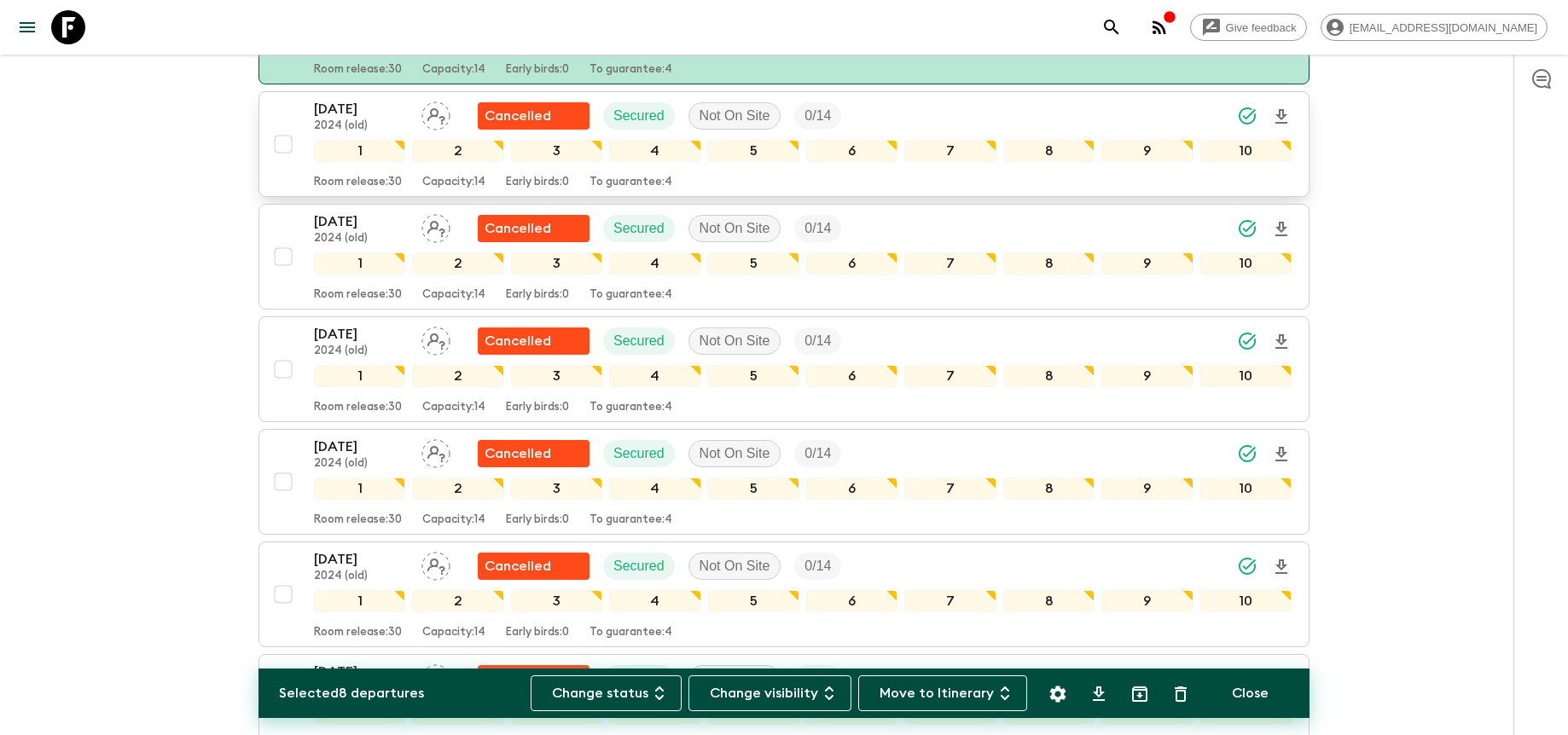
click at [283, 145] on input "checkbox" at bounding box center [283, 144] width 34 height 34
checkbox input "true"
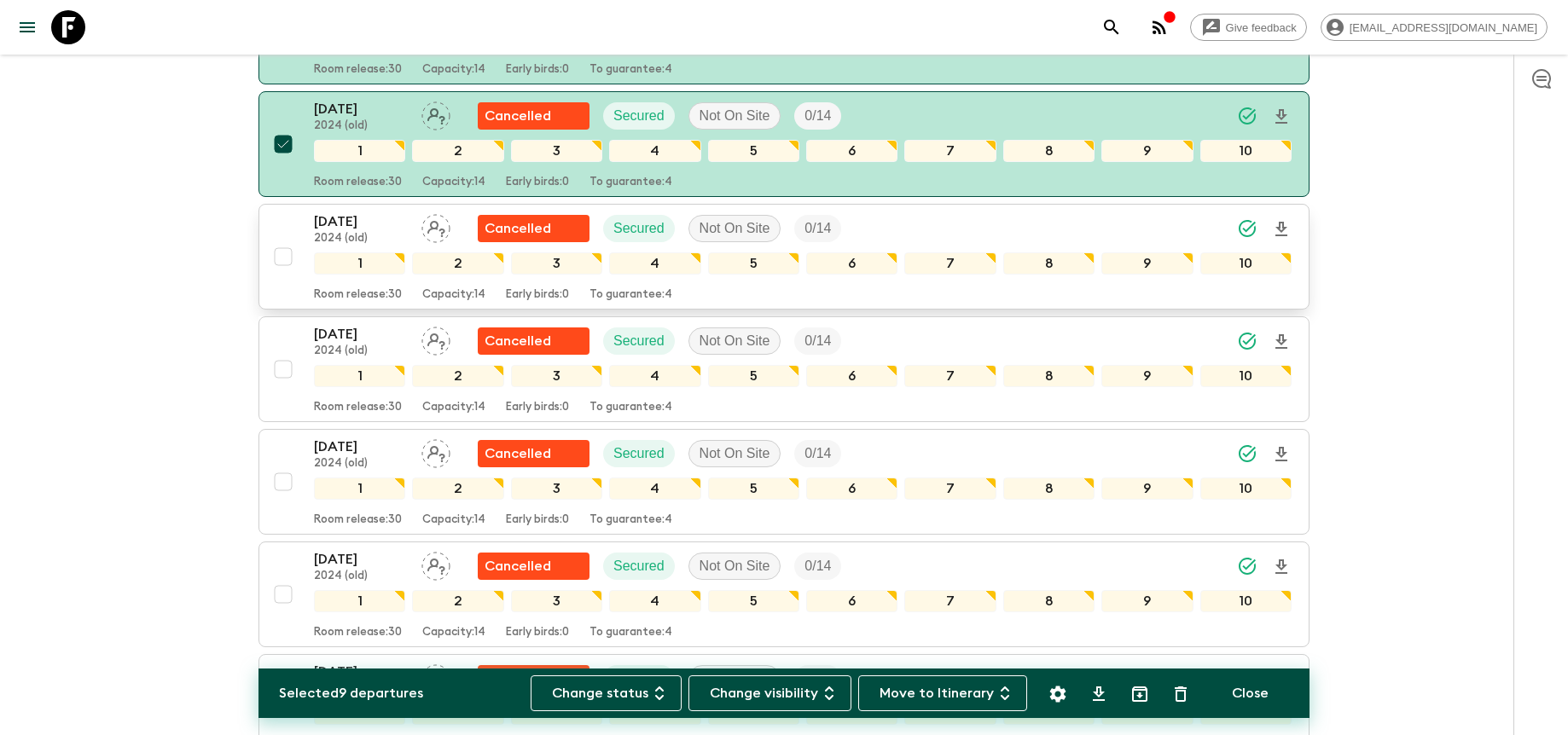
click at [283, 251] on input "checkbox" at bounding box center [283, 256] width 34 height 34
checkbox input "true"
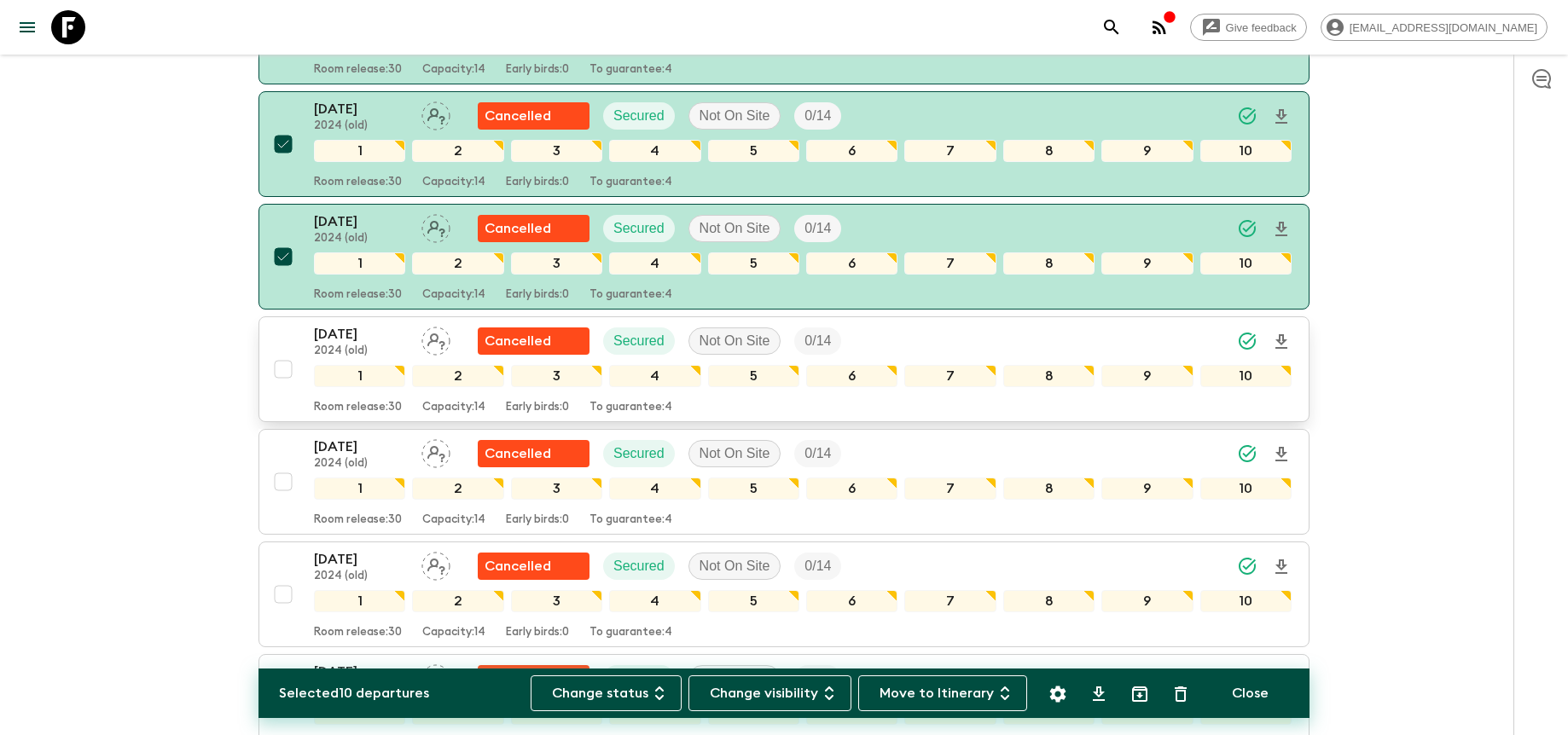
click at [282, 372] on input "checkbox" at bounding box center [283, 368] width 34 height 34
checkbox input "true"
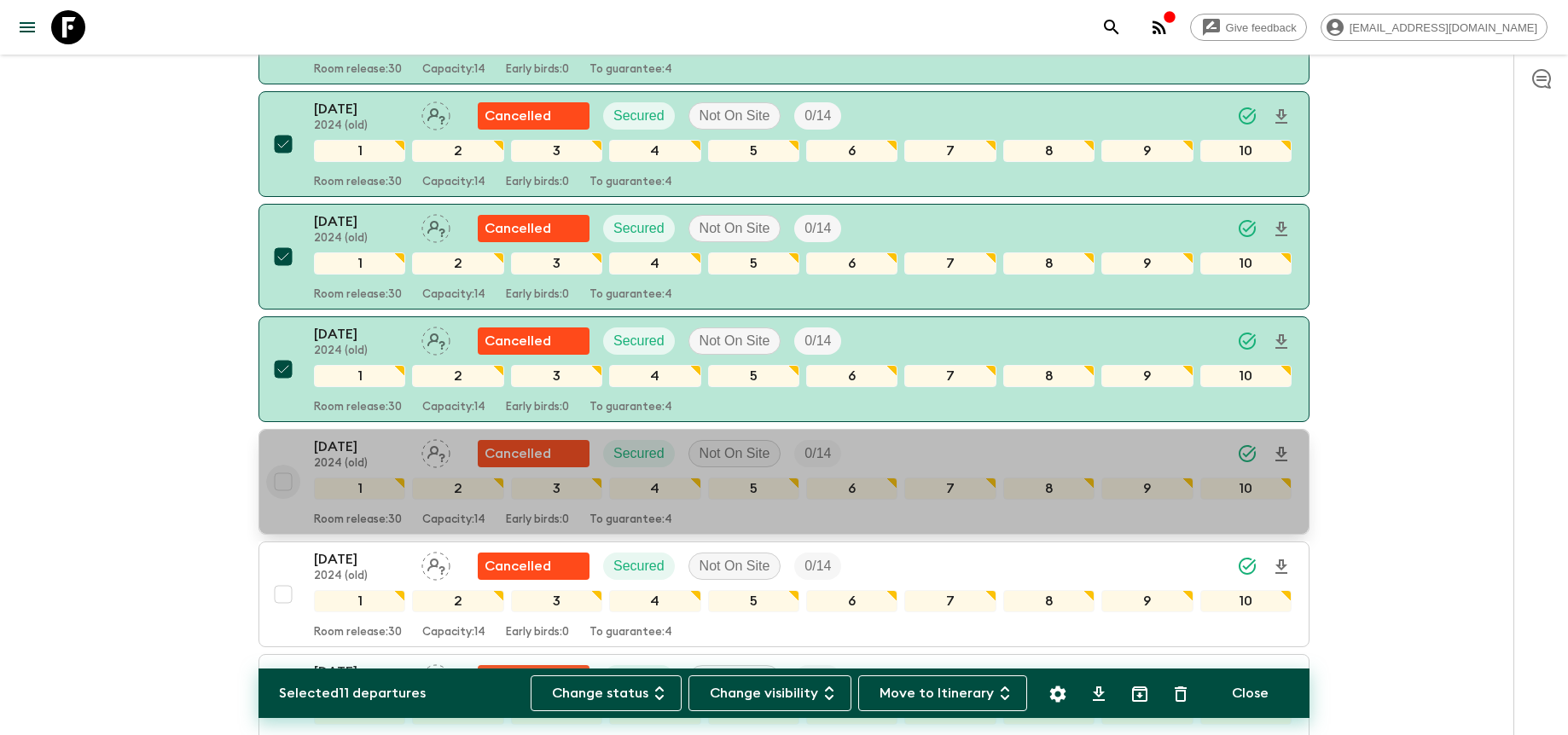
click at [283, 482] on input "checkbox" at bounding box center [283, 482] width 34 height 34
checkbox input "true"
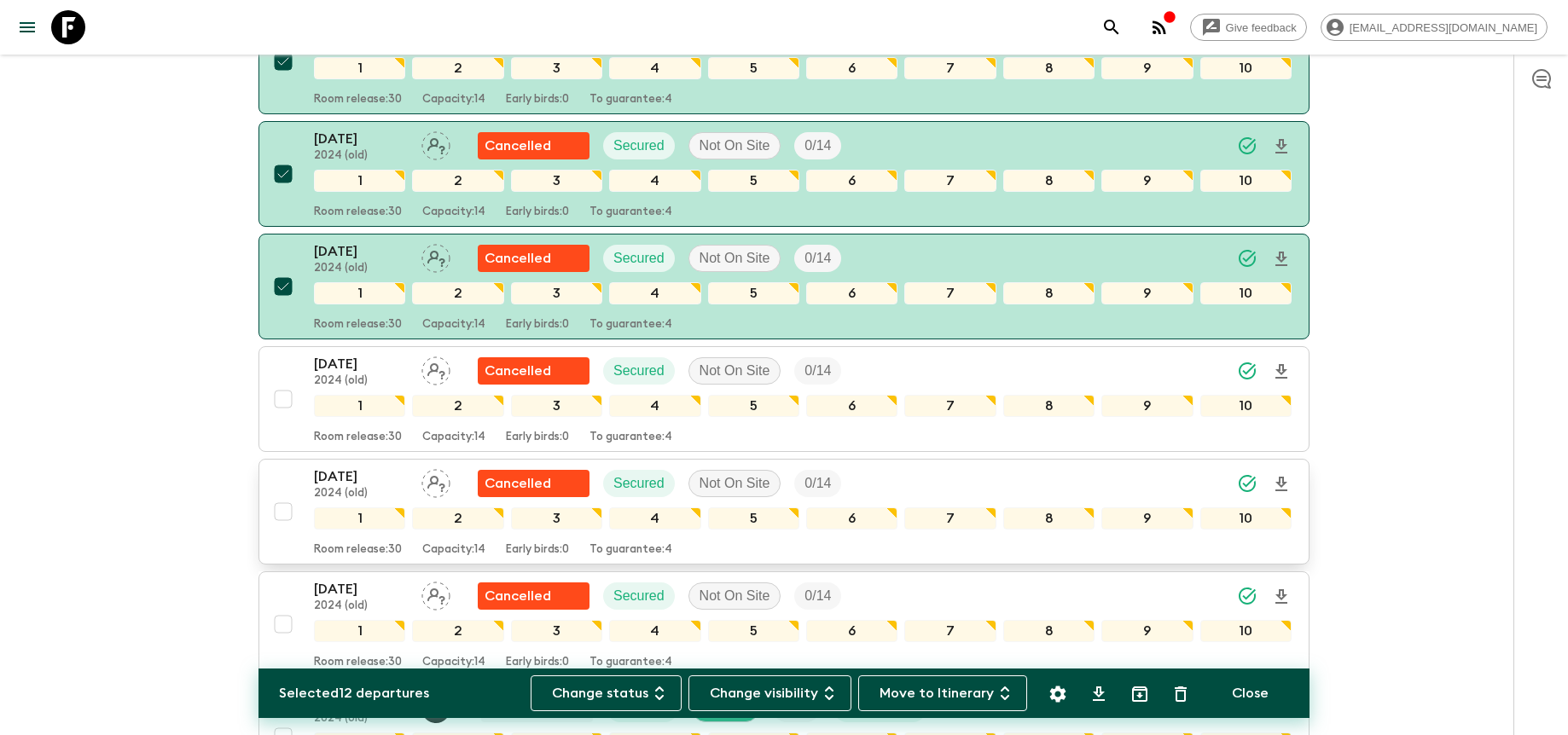
scroll to position [1546, 0]
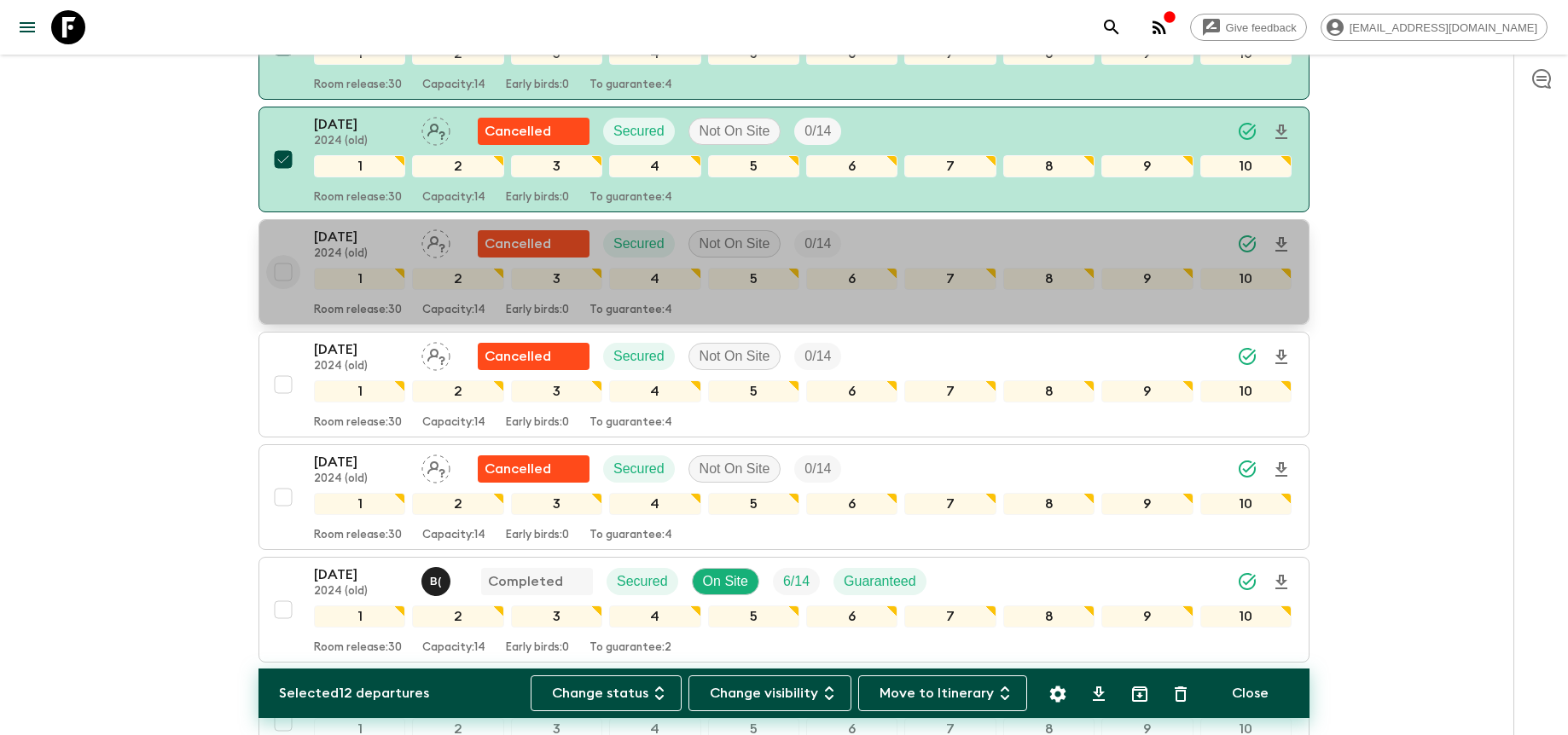
click at [285, 272] on input "checkbox" at bounding box center [283, 272] width 34 height 34
checkbox input "true"
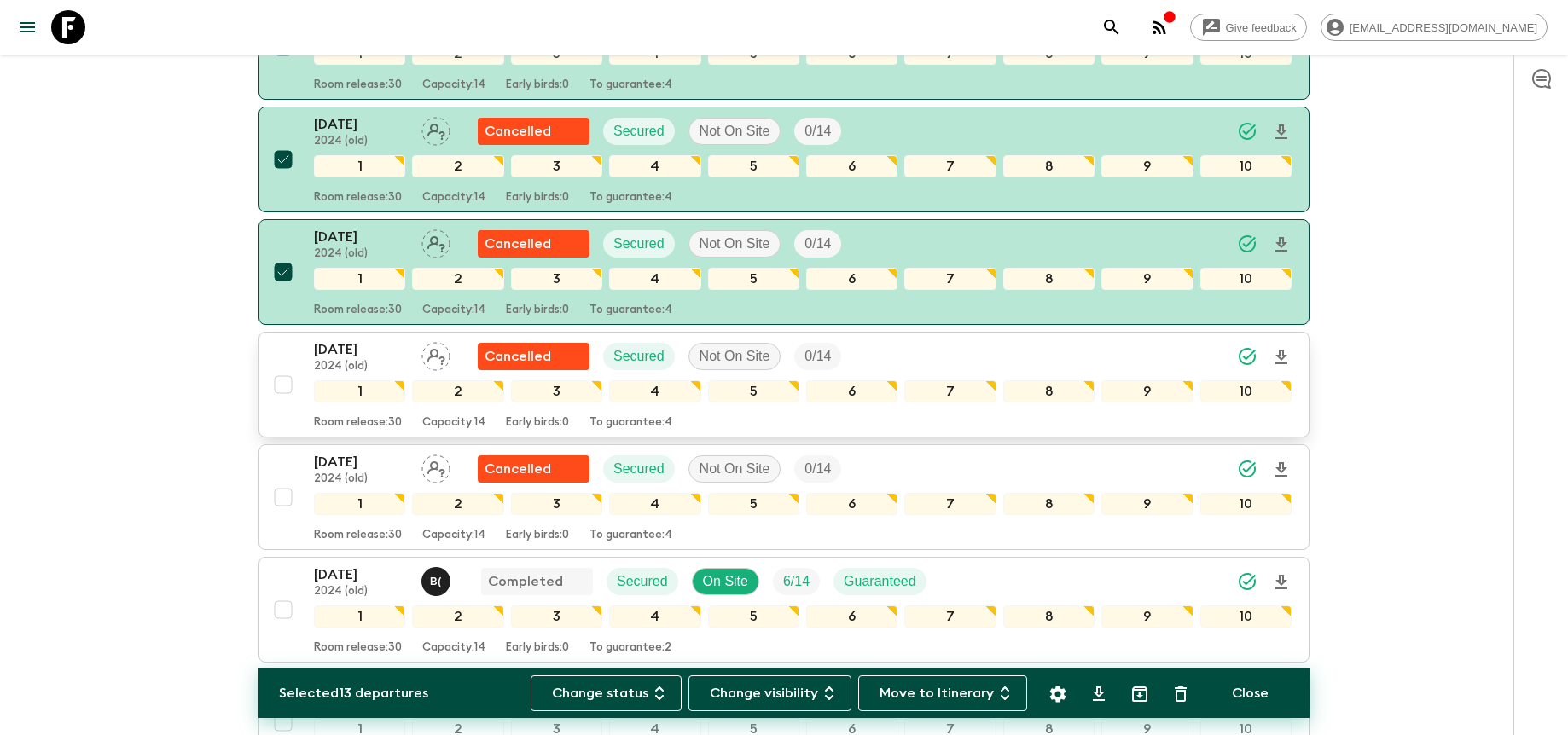
click at [285, 388] on input "checkbox" at bounding box center [283, 384] width 34 height 34
checkbox input "true"
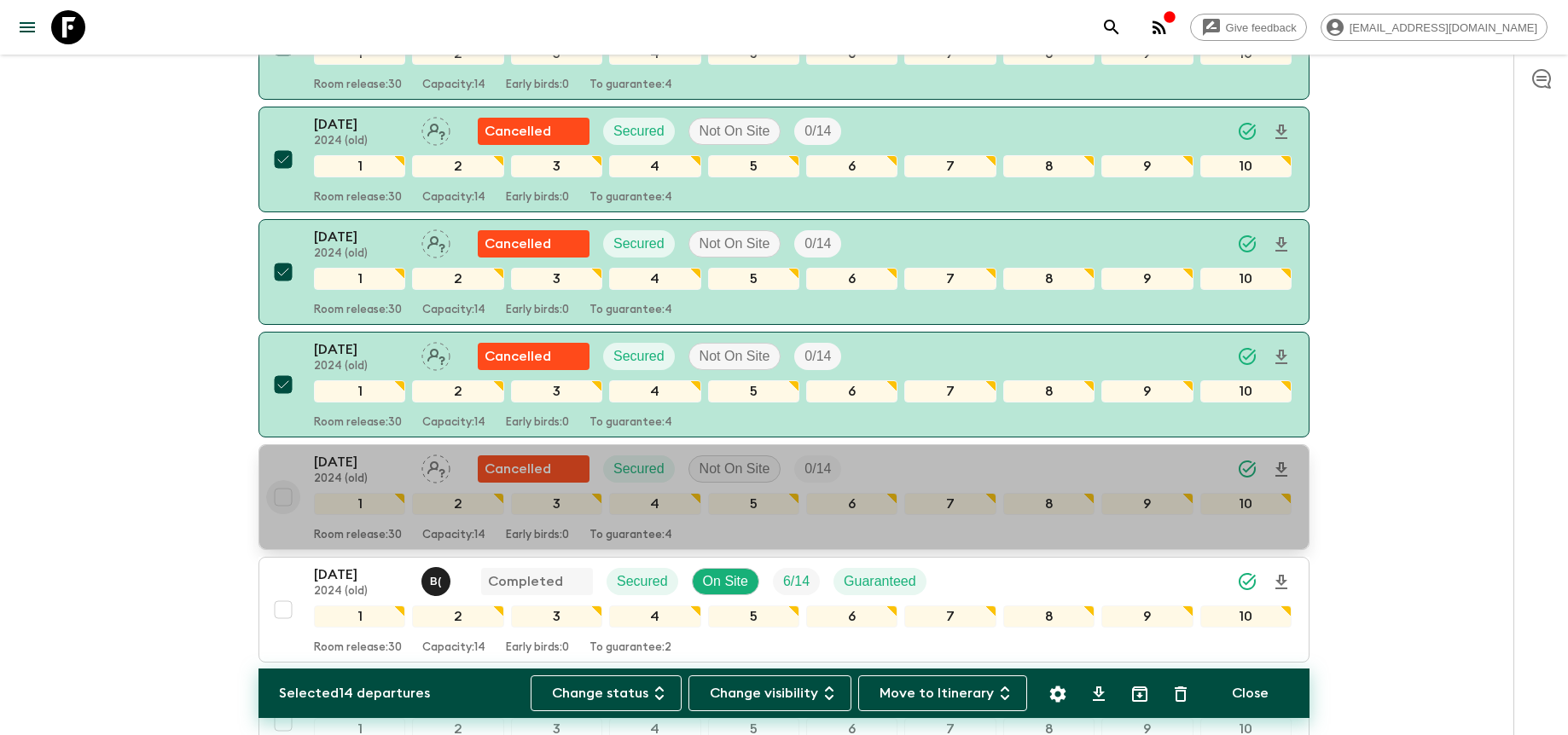
click at [284, 500] on input "checkbox" at bounding box center [283, 497] width 34 height 34
checkbox input "true"
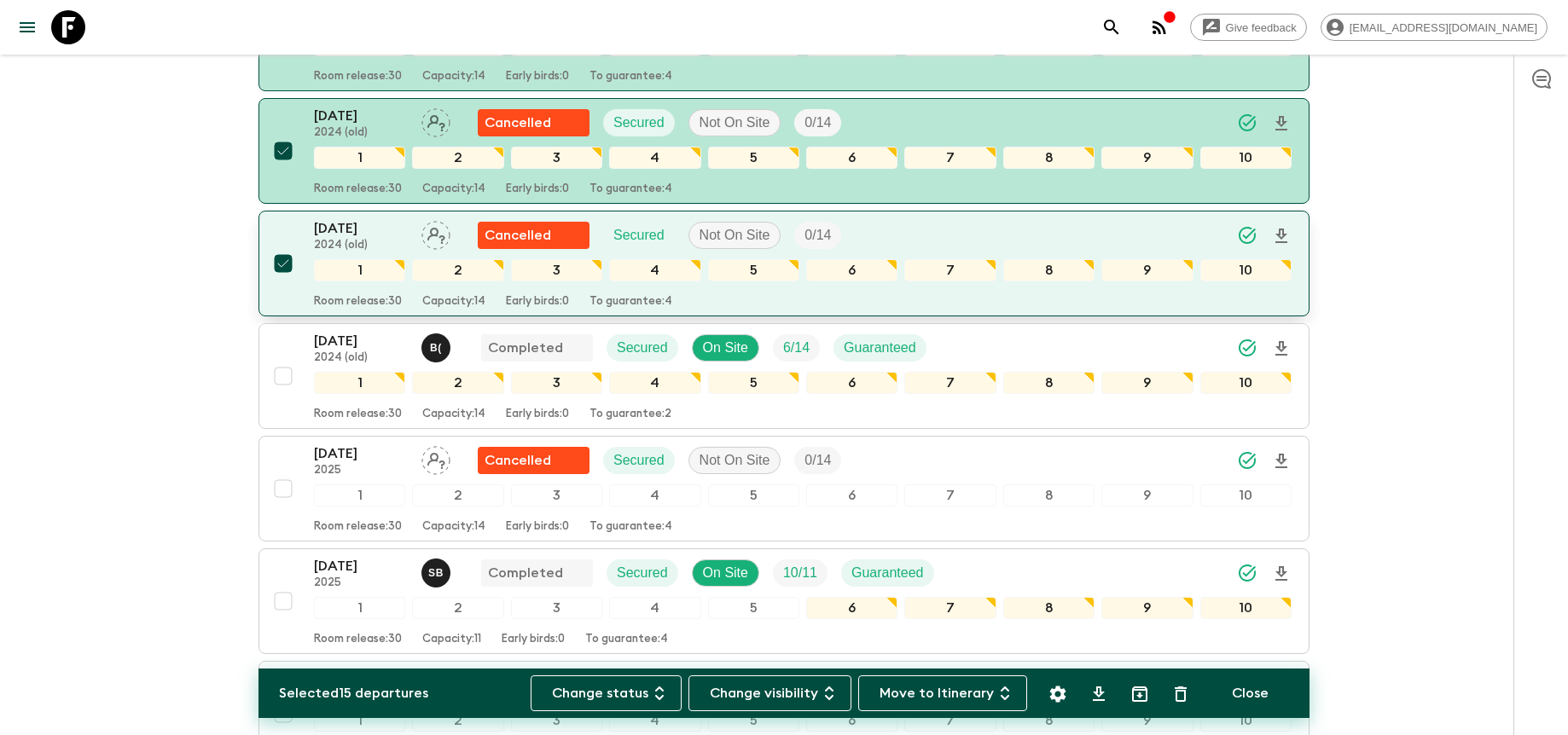
scroll to position [1951, 0]
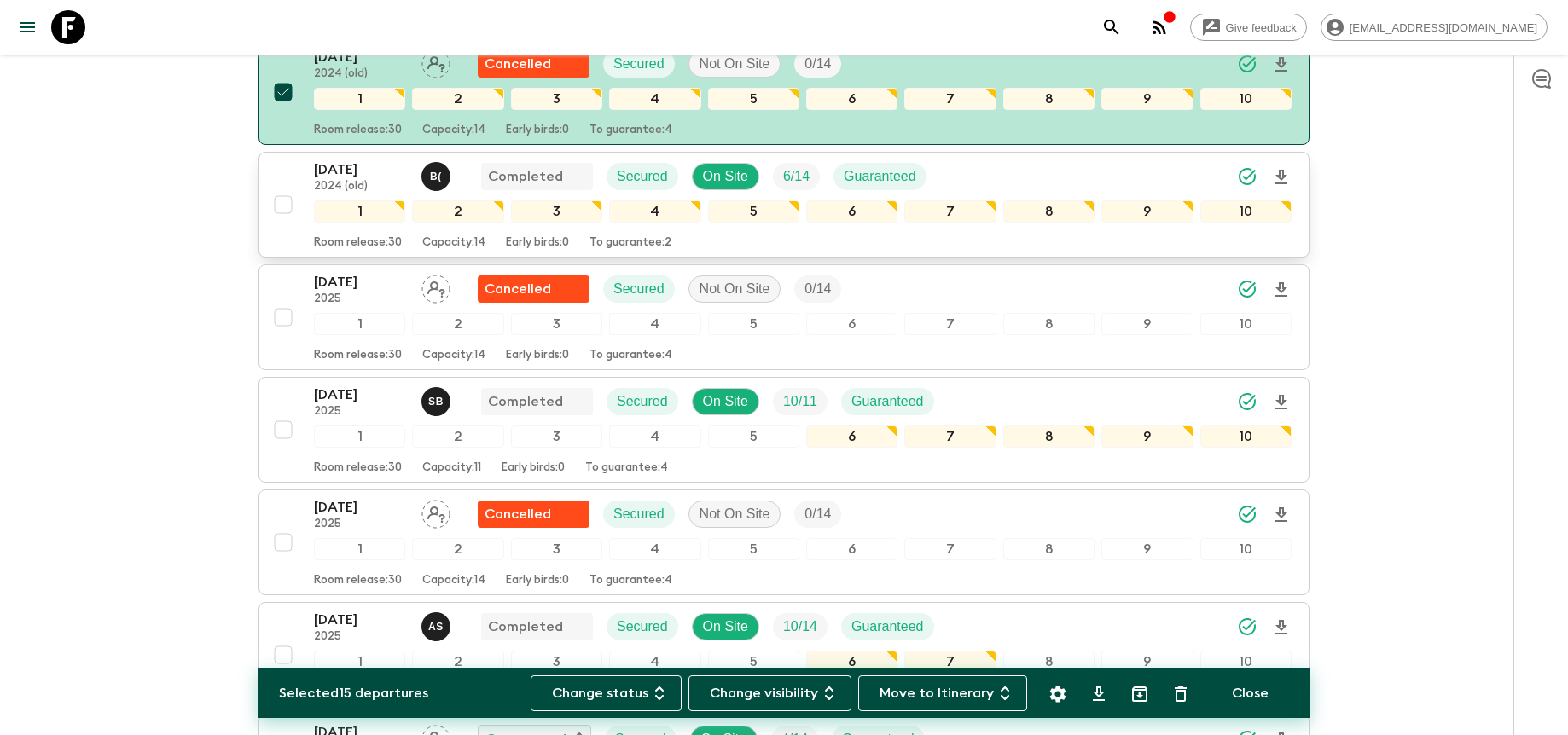
click at [285, 199] on input "checkbox" at bounding box center [283, 204] width 34 height 34
checkbox input "true"
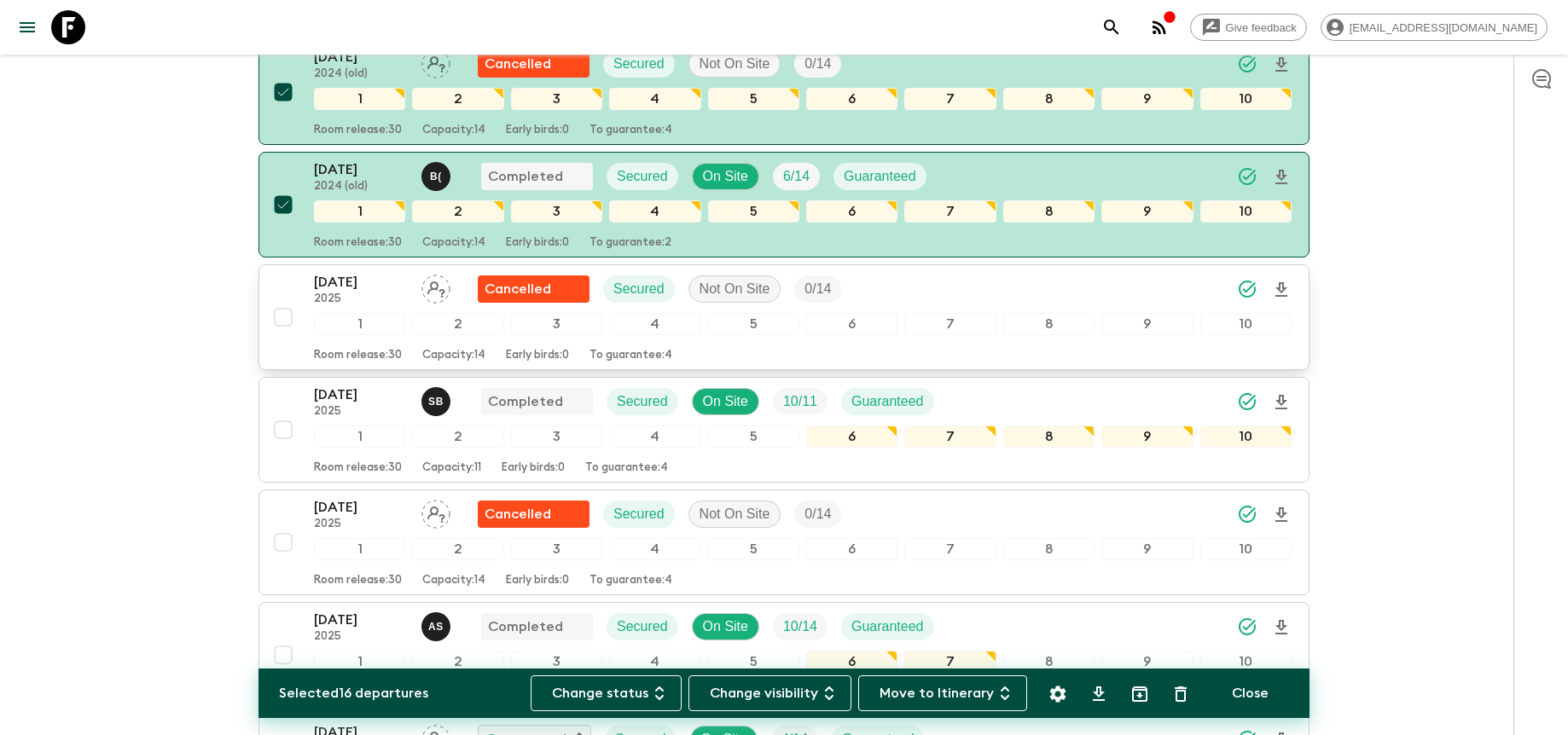
click at [278, 318] on input "checkbox" at bounding box center [283, 317] width 34 height 34
checkbox input "true"
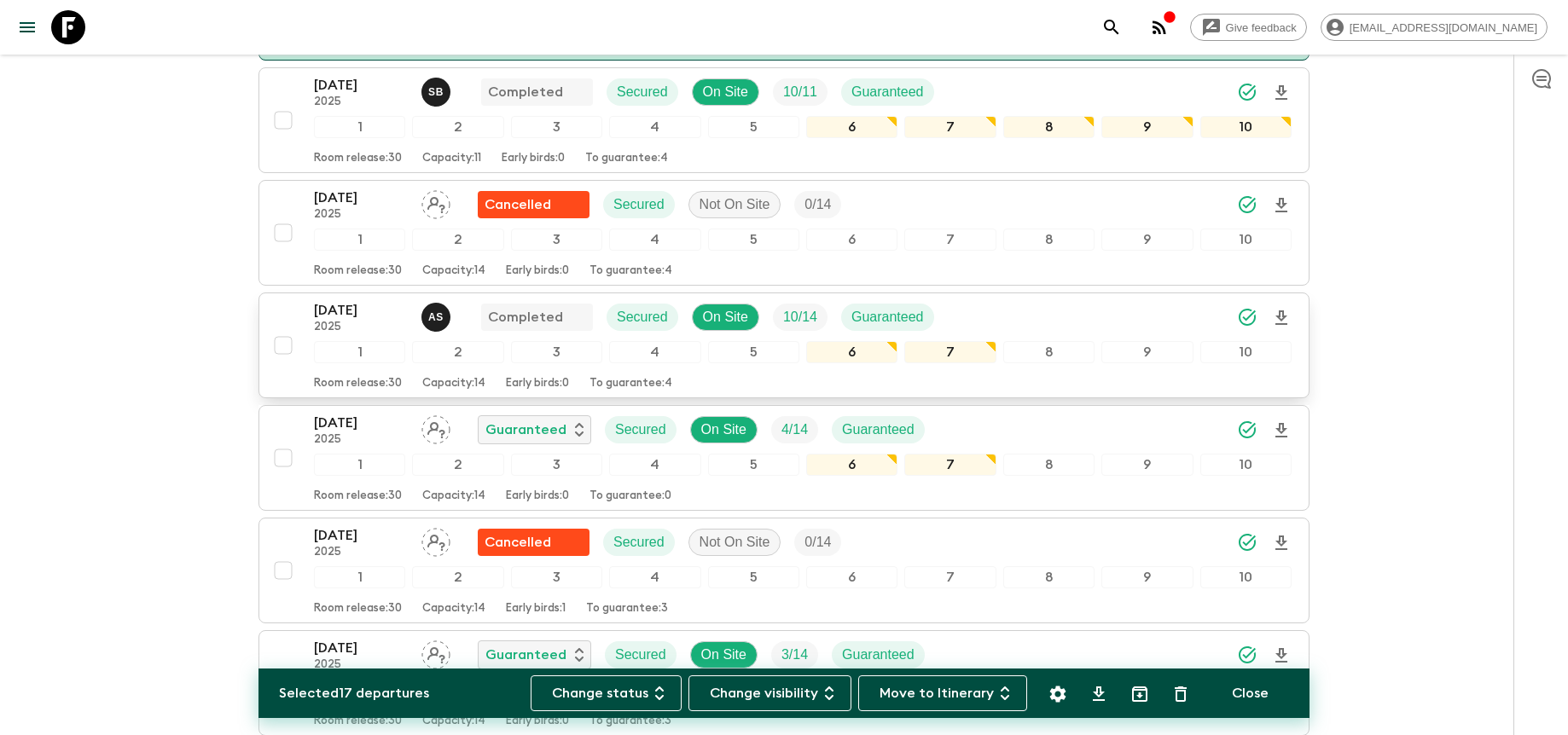
scroll to position [2273, 0]
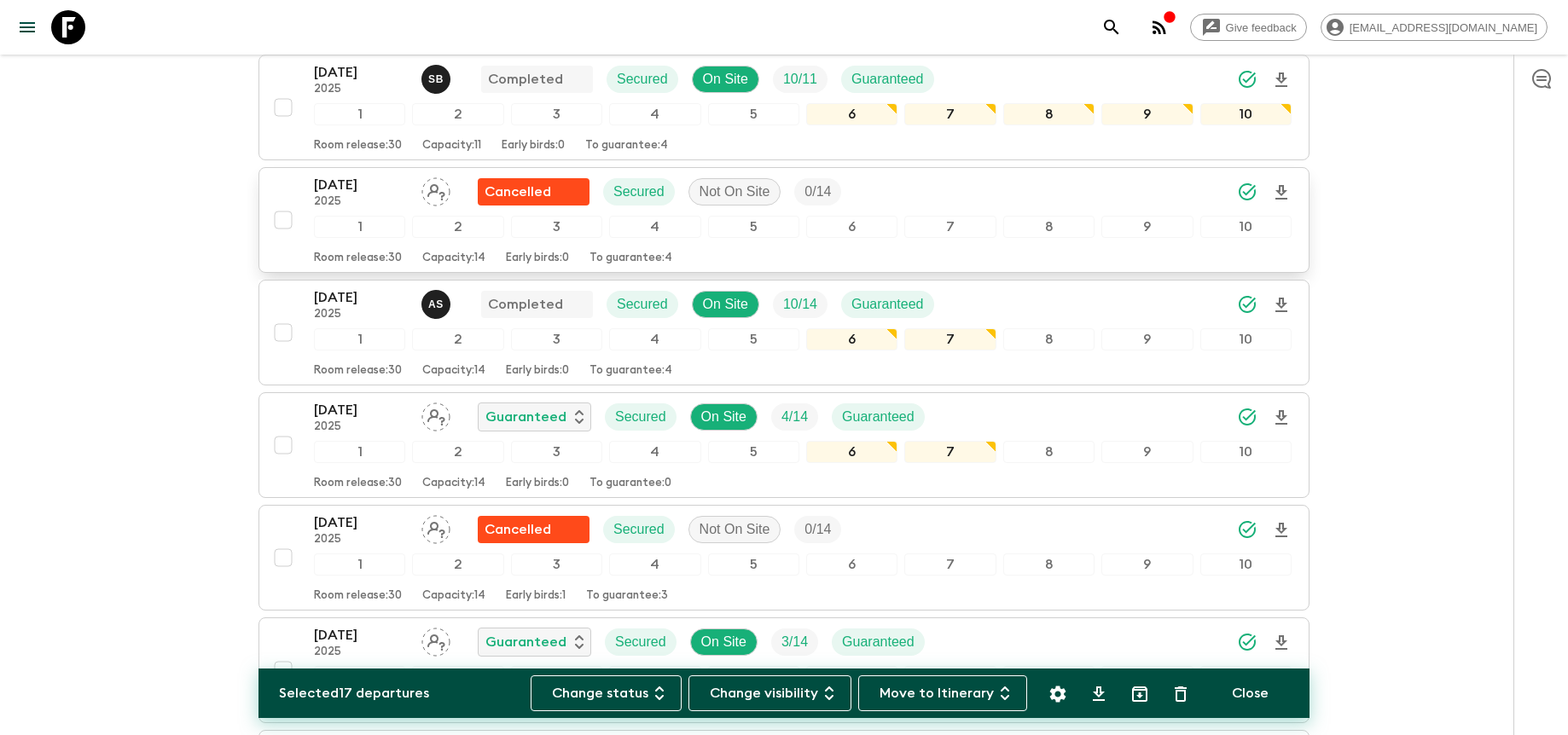
click at [286, 216] on input "checkbox" at bounding box center [283, 220] width 34 height 34
checkbox input "true"
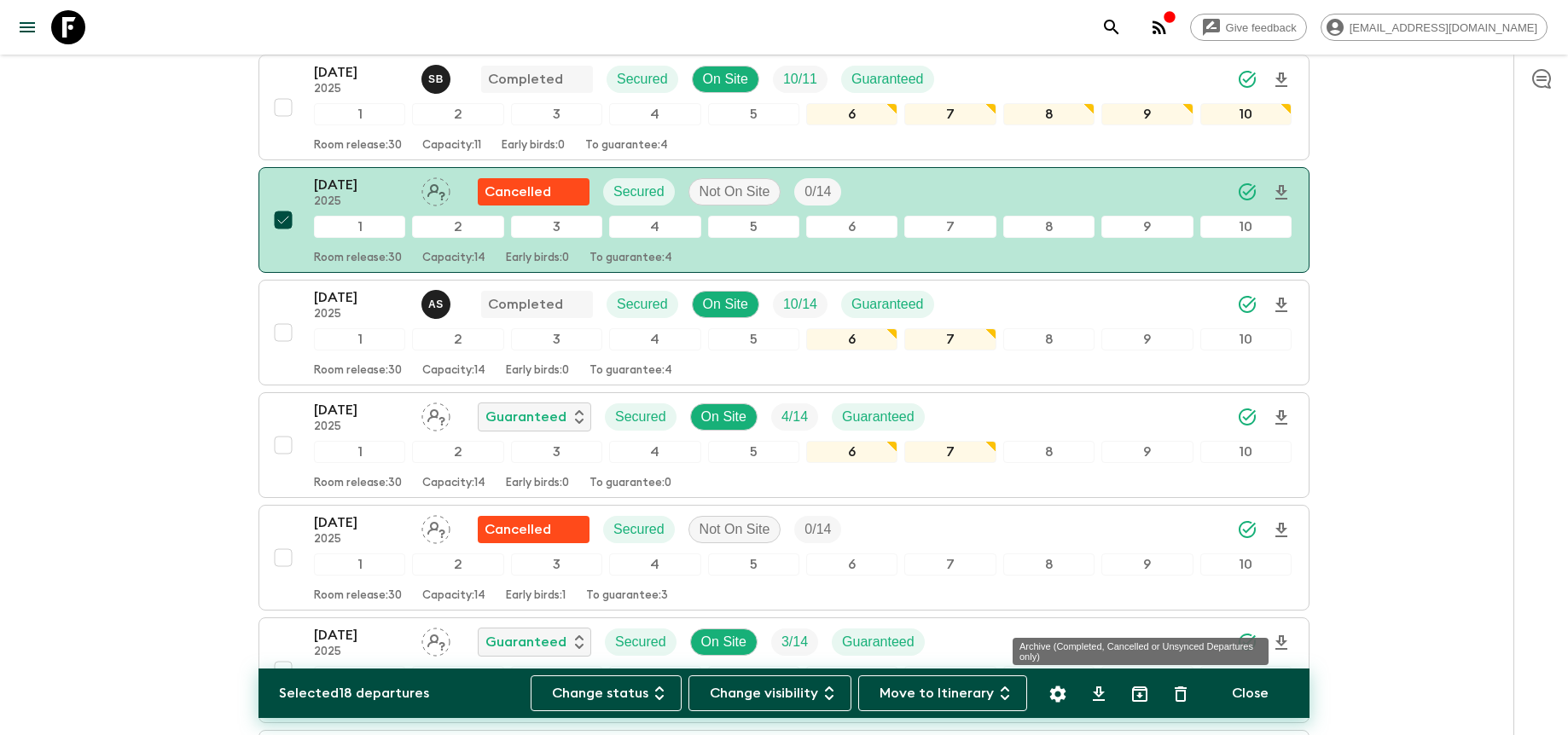
click at [1144, 695] on icon "Archive (Completed, Cancelled or Unsynced Departures only)" at bounding box center [1139, 694] width 21 height 21
checkbox input "false"
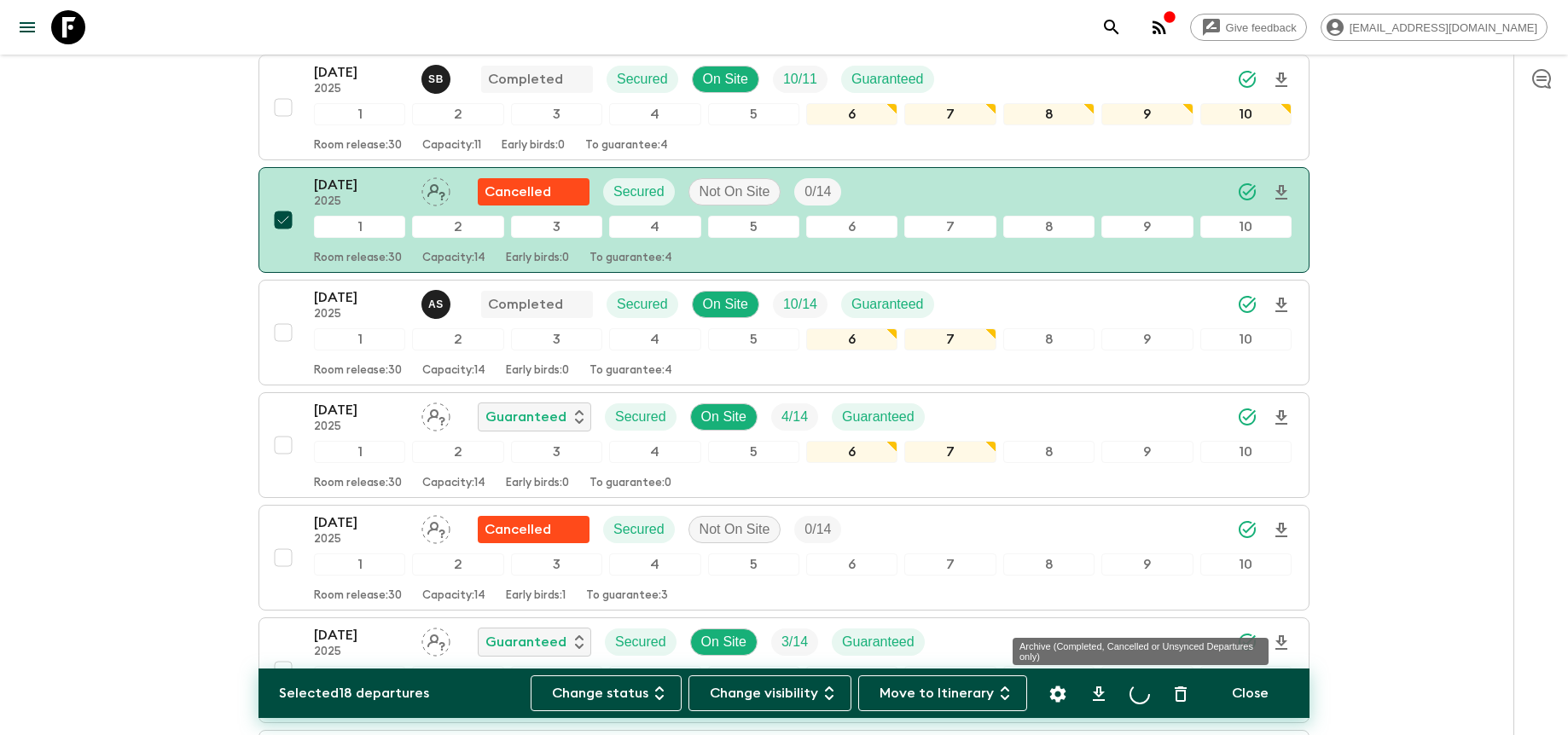
checkbox input "false"
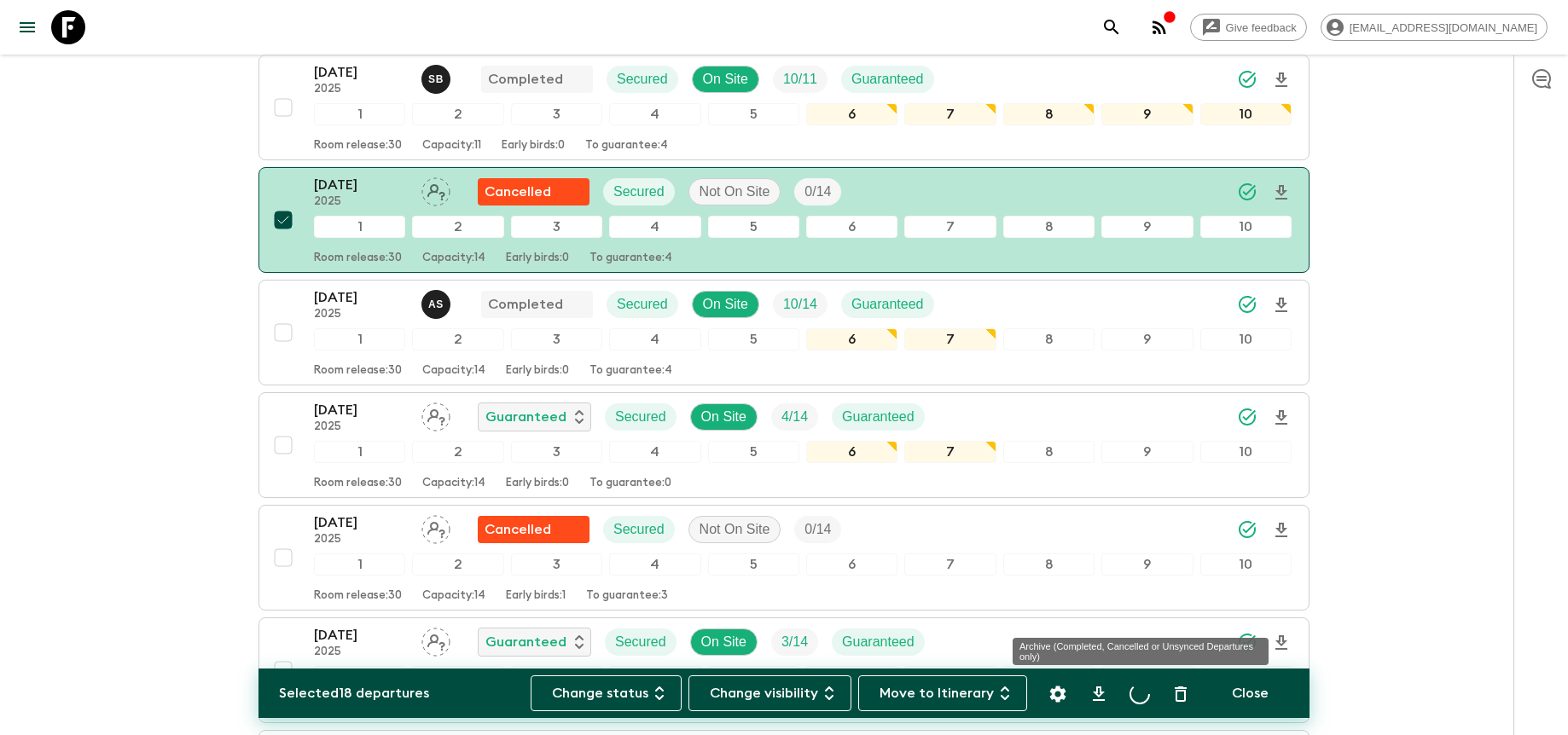
checkbox input "false"
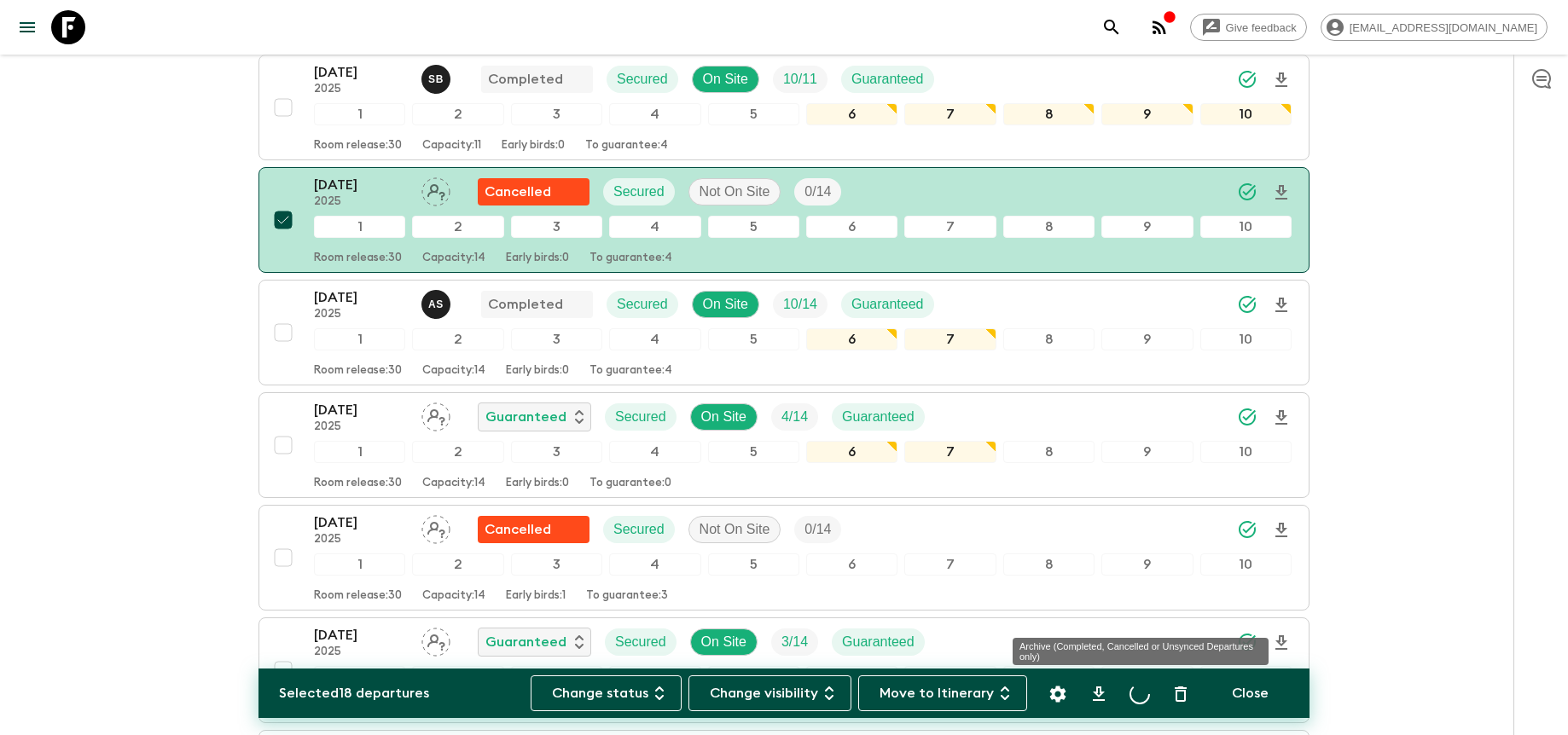
checkbox input "false"
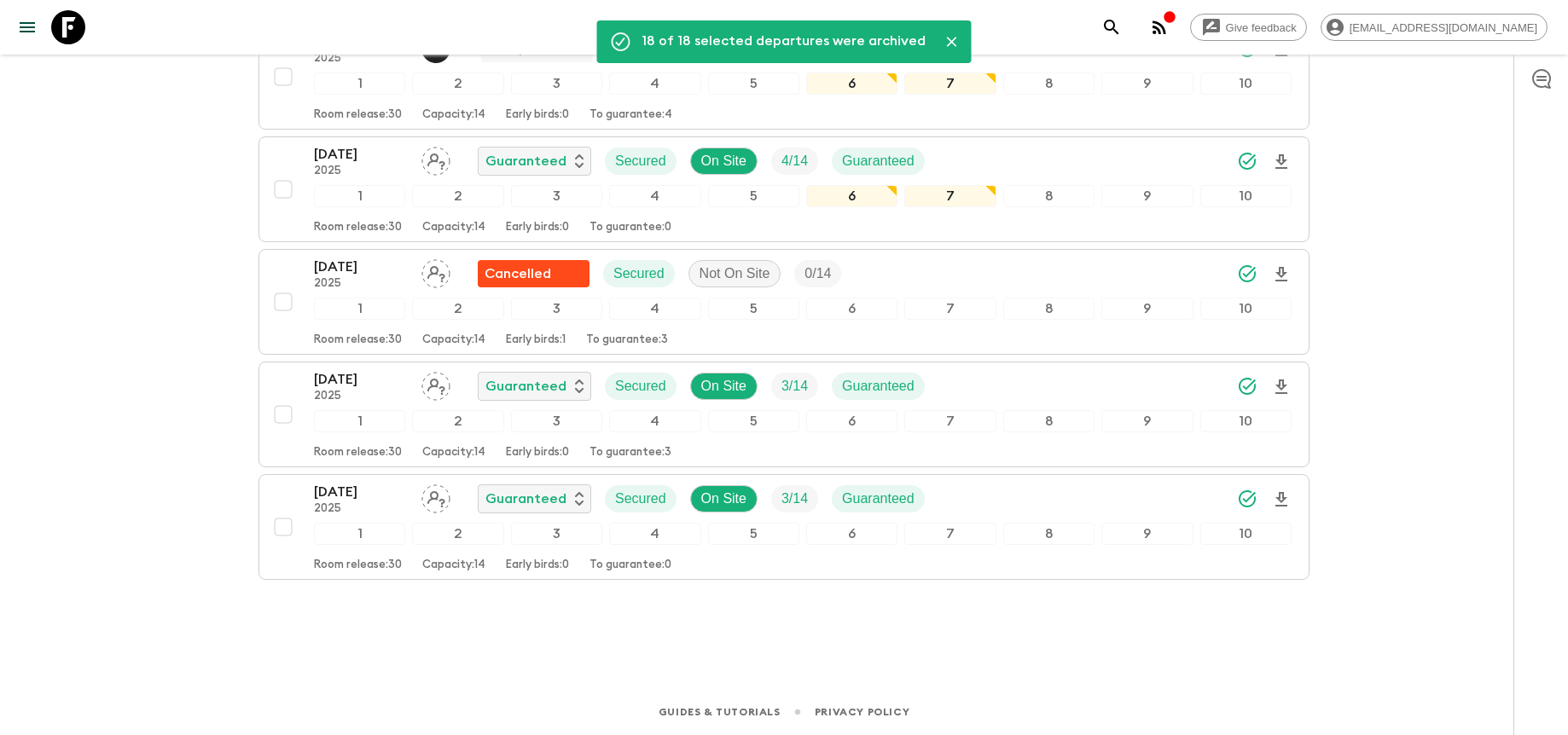
scroll to position [360, 0]
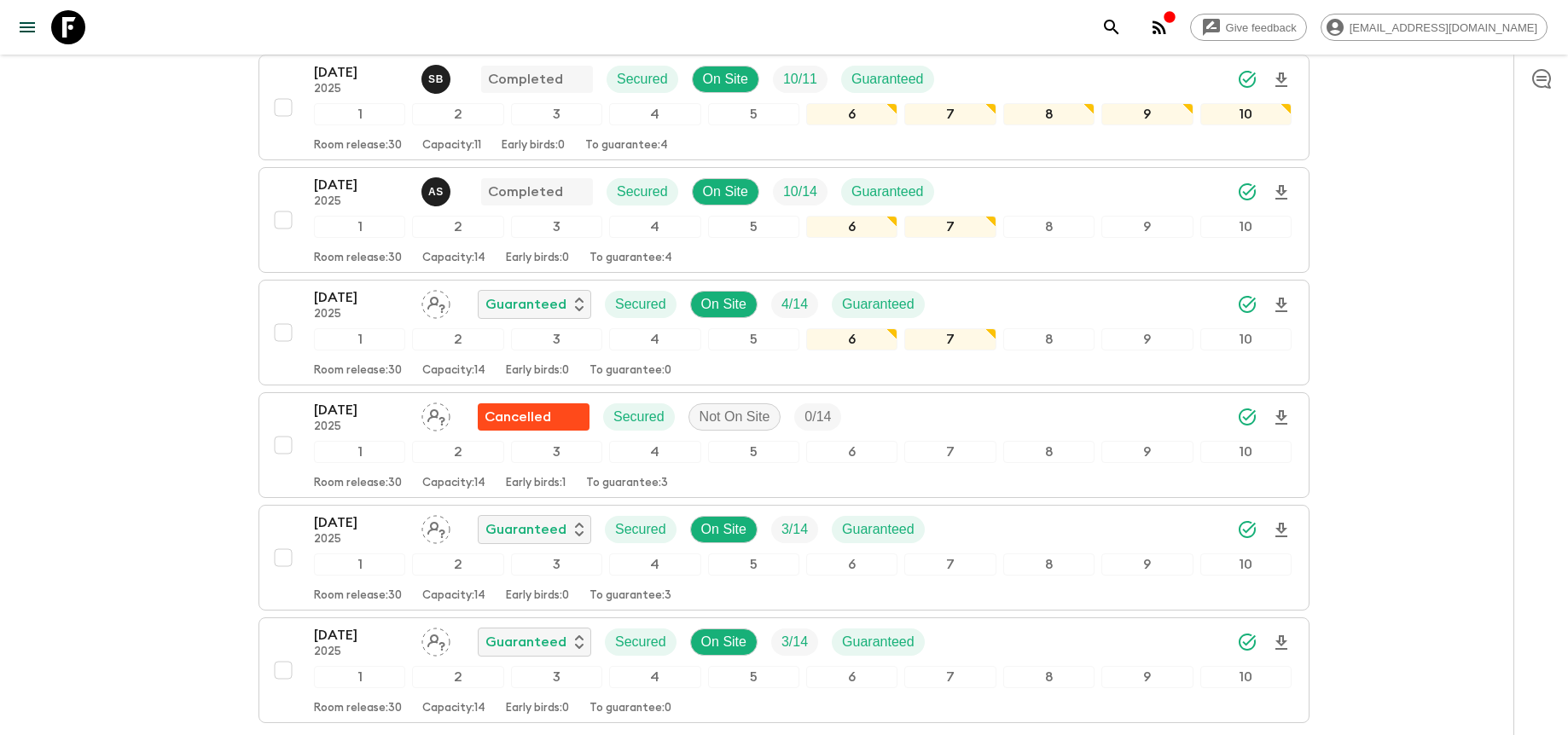
click at [1428, 407] on div "Give feedback [PERSON_NAME][EMAIL_ADDRESS][DOMAIN_NAME] We use functional & tra…" at bounding box center [784, 259] width 1568 height 1238
click at [1446, 409] on div "Give feedback [PERSON_NAME][EMAIL_ADDRESS][DOMAIN_NAME] We use functional & tra…" at bounding box center [784, 259] width 1568 height 1238
click at [1372, 432] on div "Give feedback [PERSON_NAME][EMAIL_ADDRESS][DOMAIN_NAME] We use functional & tra…" at bounding box center [784, 259] width 1568 height 1238
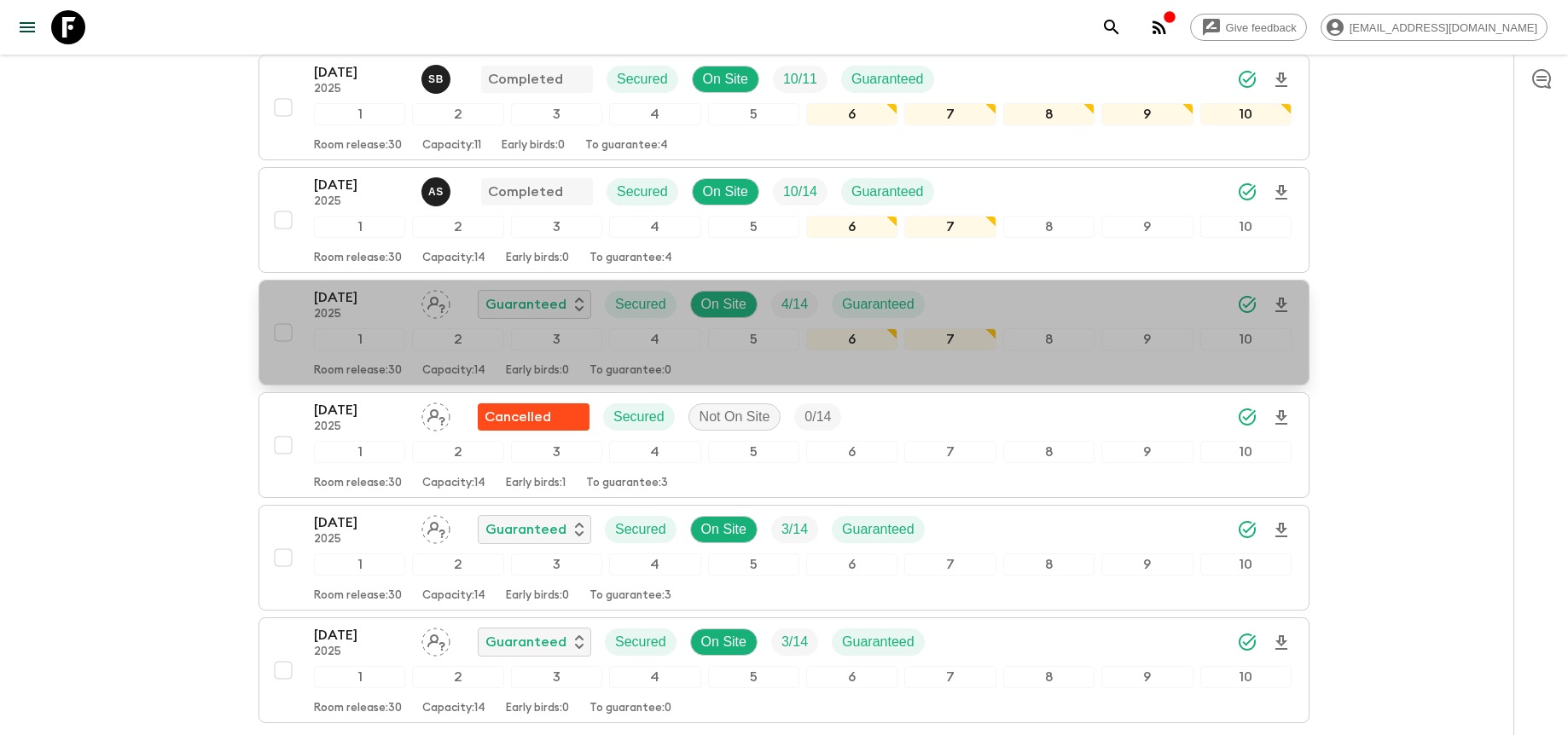
click at [1015, 305] on div "[DATE] 2025 Guaranteed Secured On Site 4 / 14 Guaranteed" at bounding box center [803, 304] width 978 height 34
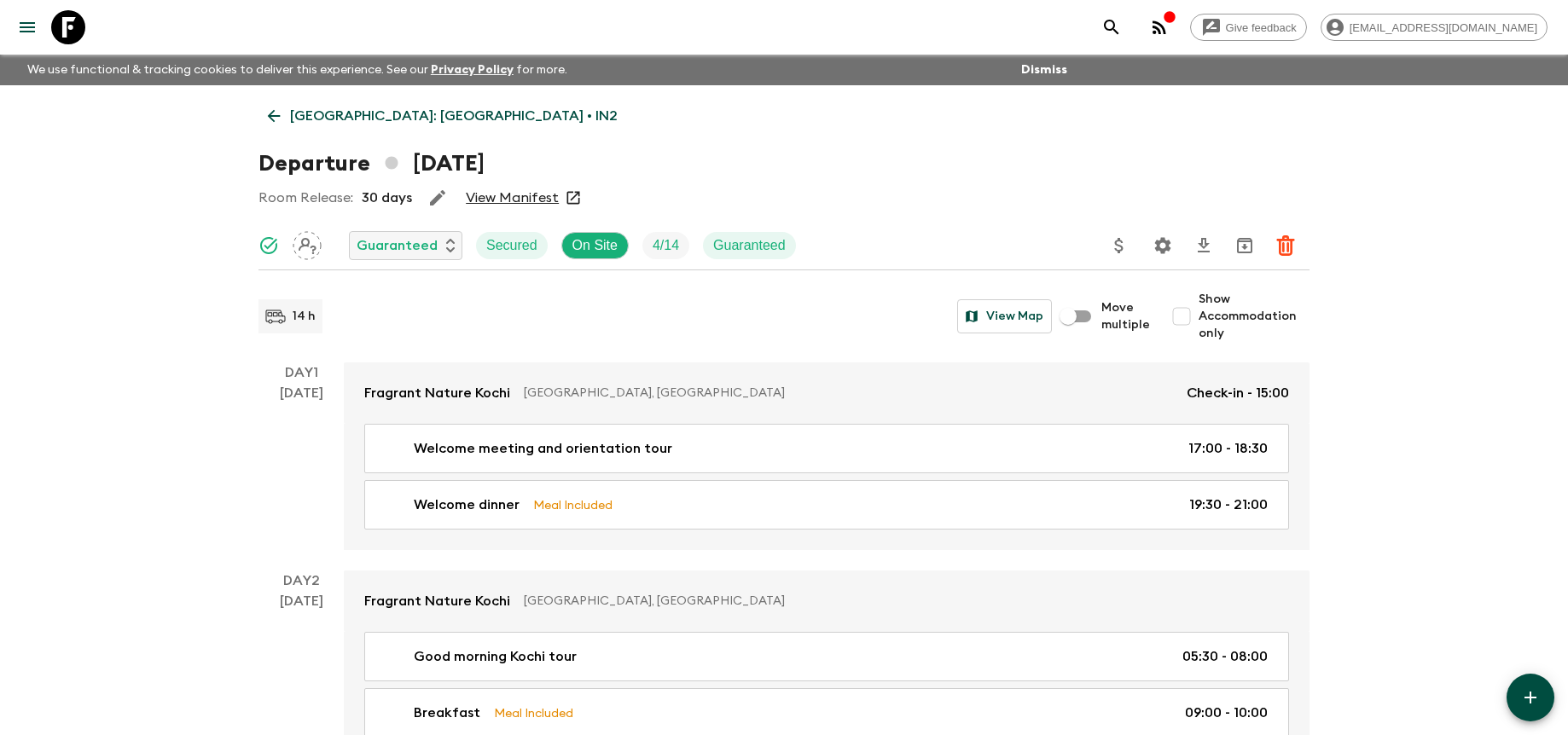
click at [513, 201] on link "View Manifest" at bounding box center [511, 197] width 93 height 17
click at [401, 120] on p "[GEOGRAPHIC_DATA]: [GEOGRAPHIC_DATA] • IN2" at bounding box center [454, 115] width 327 height 21
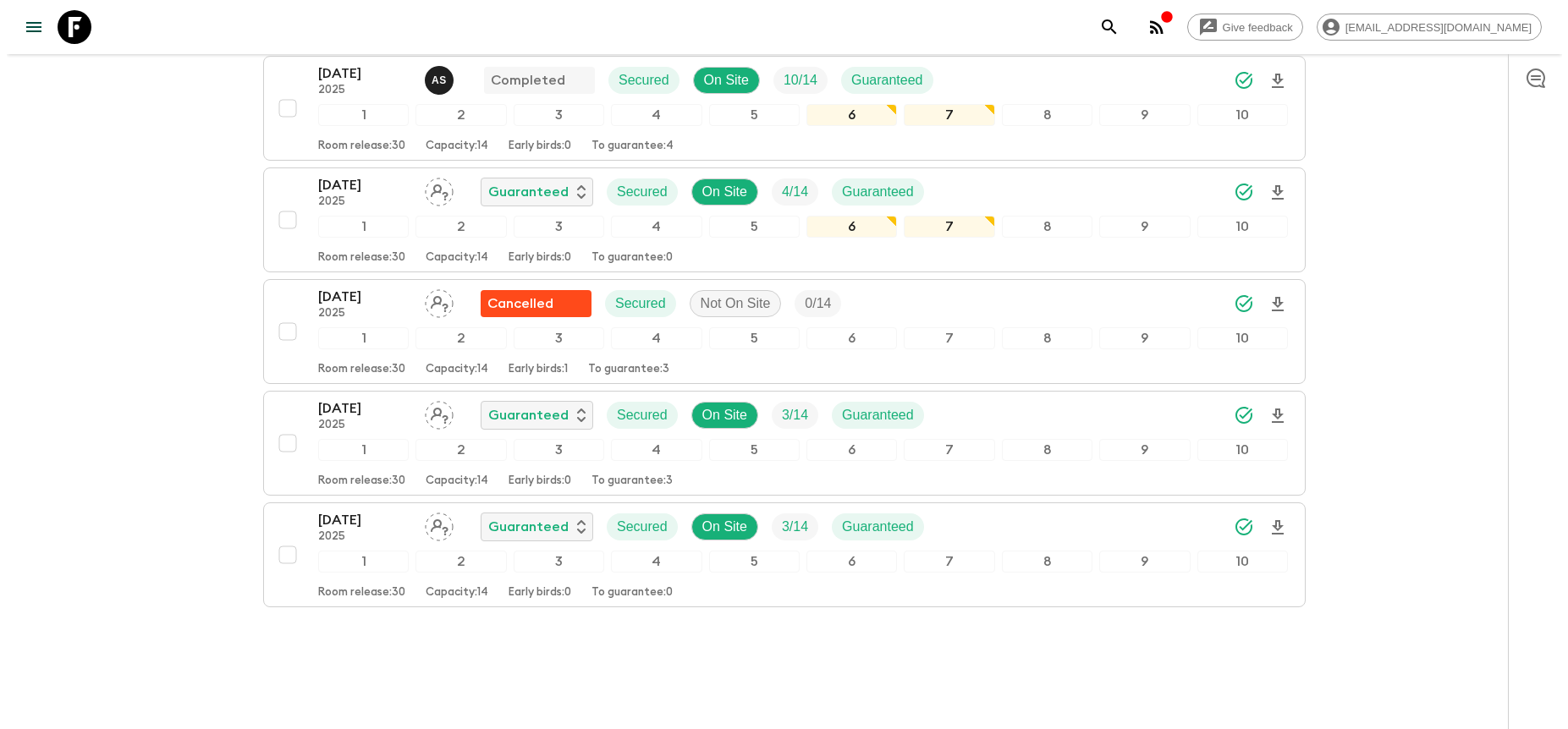
scroll to position [440, 0]
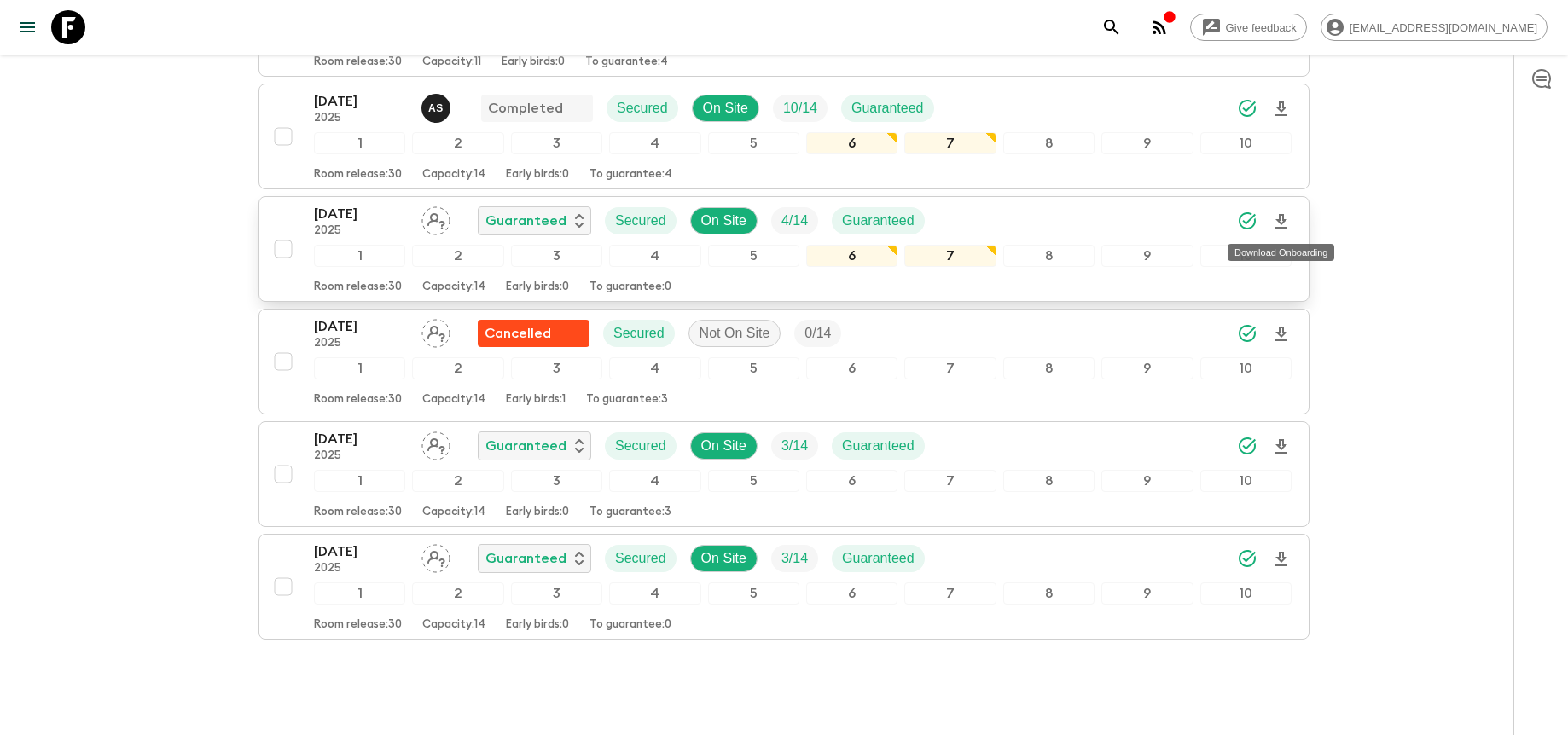
click at [1282, 218] on icon "Download Onboarding" at bounding box center [1281, 221] width 21 height 21
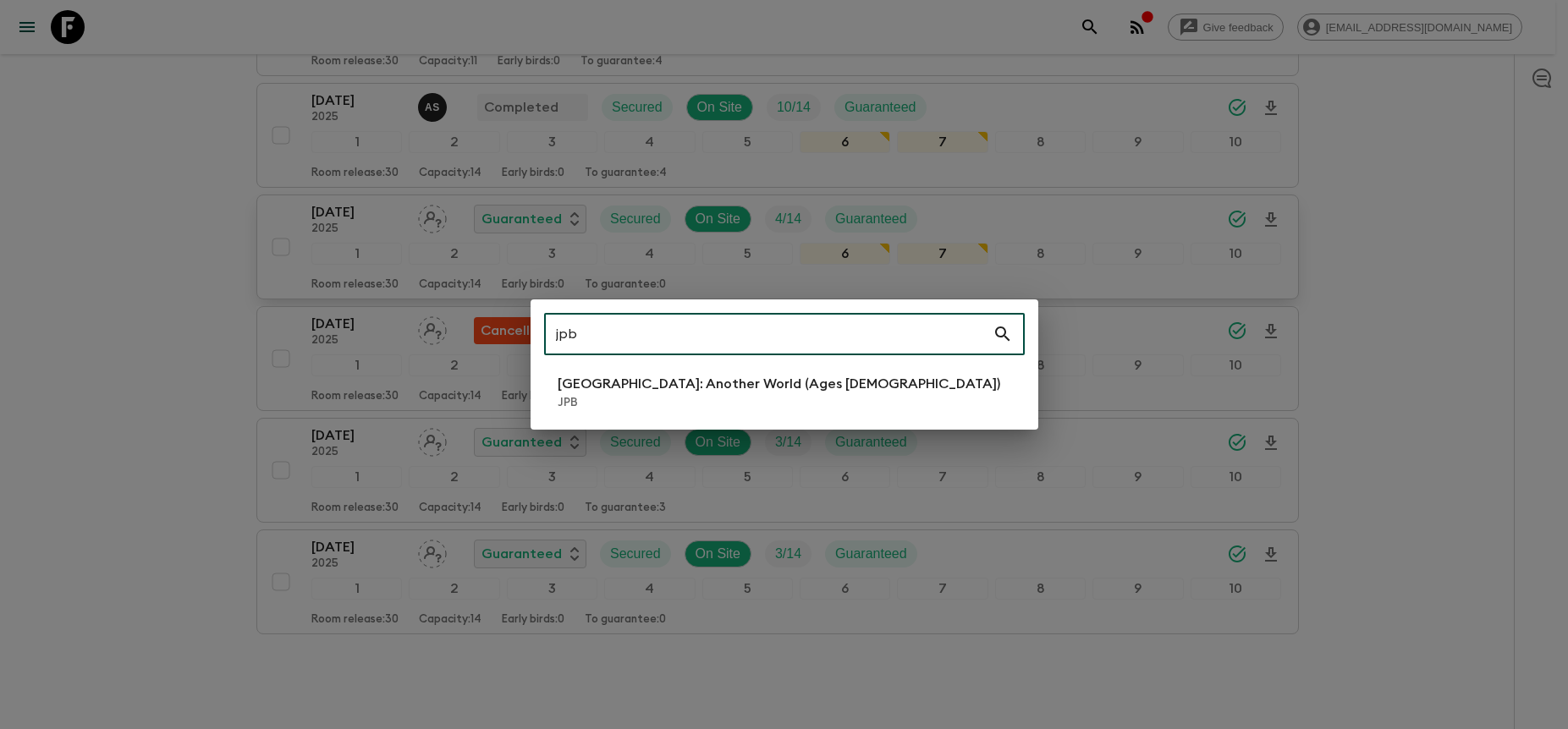
type input "jpb"
click at [730, 392] on p "[GEOGRAPHIC_DATA]: Another World (Ages [DEMOGRAPHIC_DATA])" at bounding box center [779, 384] width 442 height 20
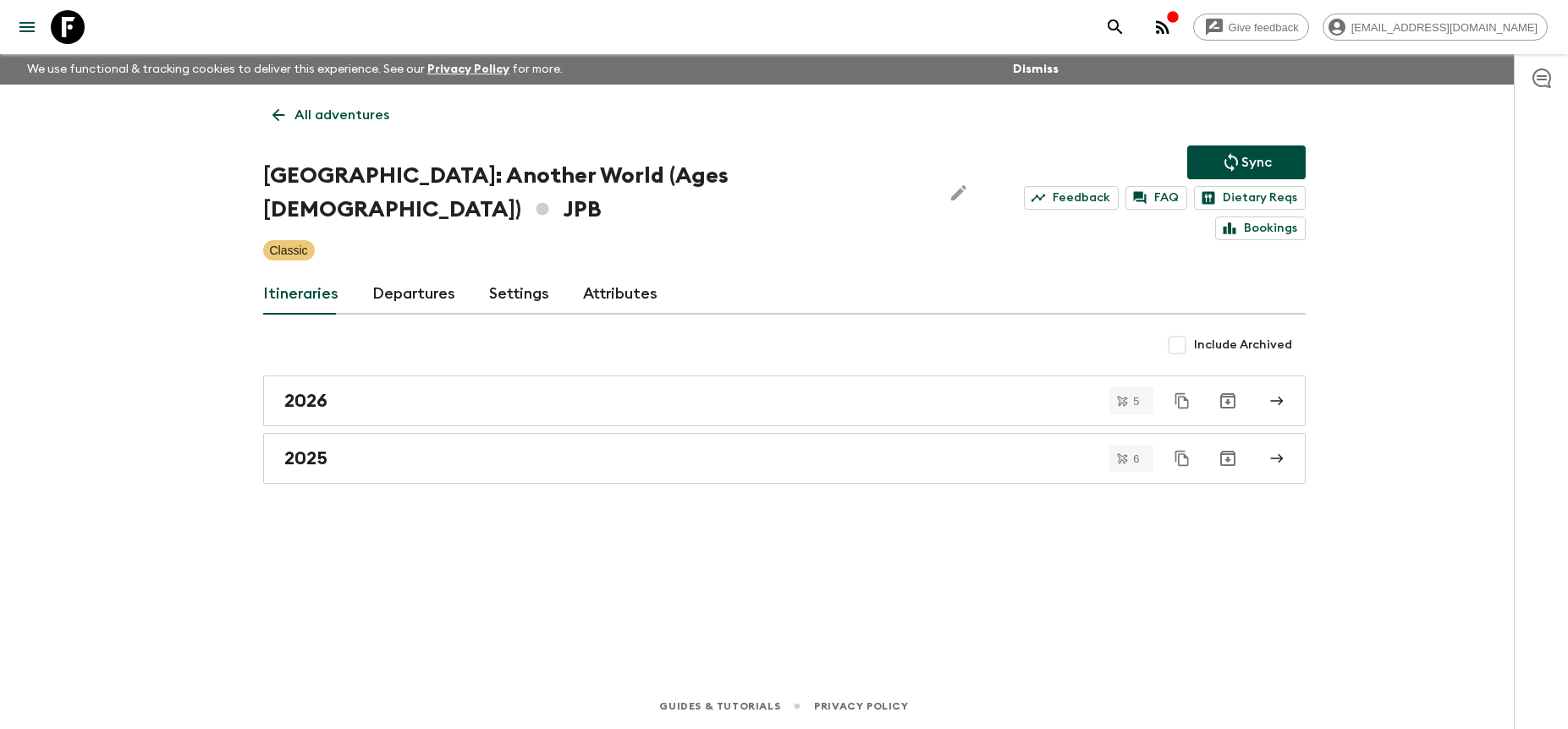
click at [421, 280] on link "Departures" at bounding box center [414, 295] width 83 height 41
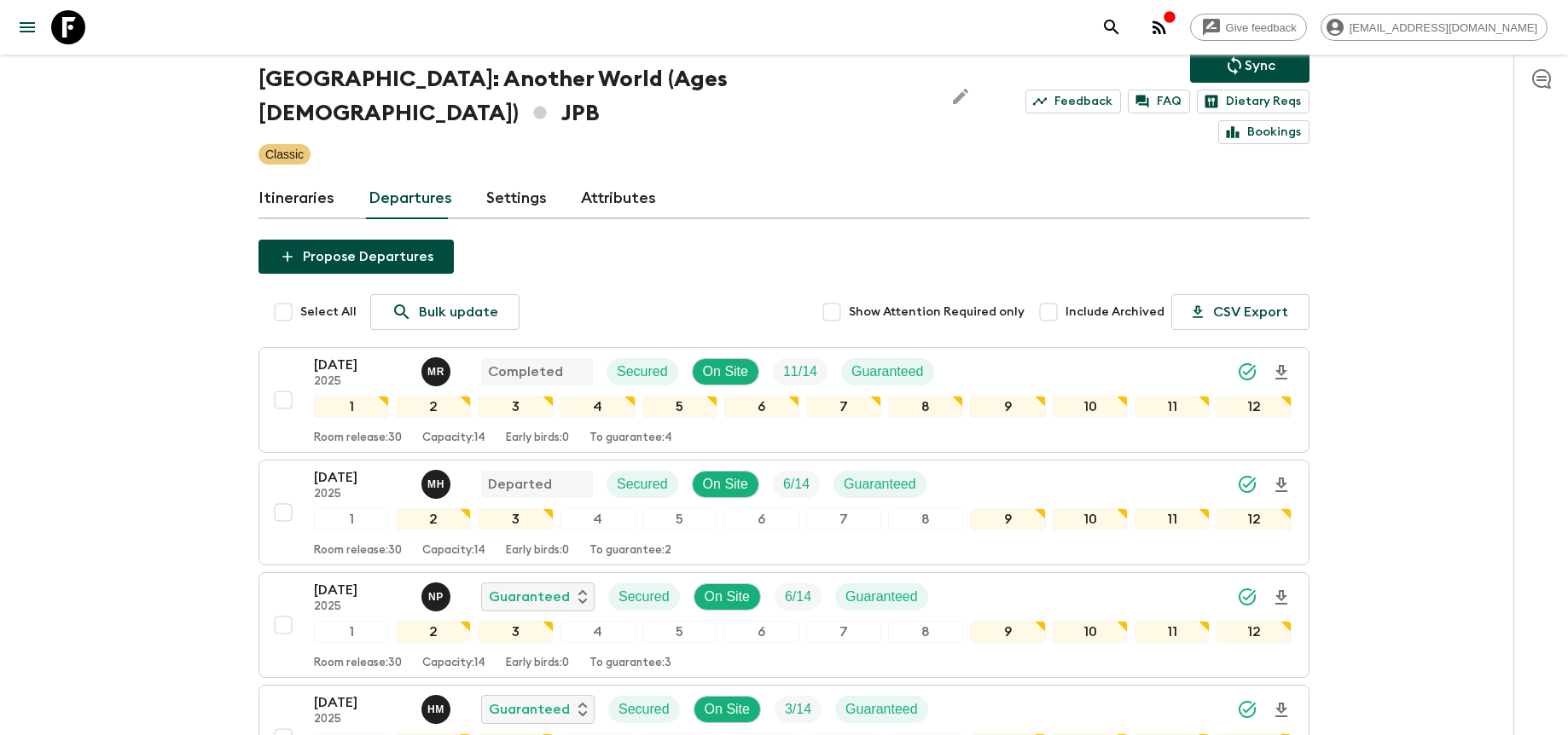
scroll to position [102, 0]
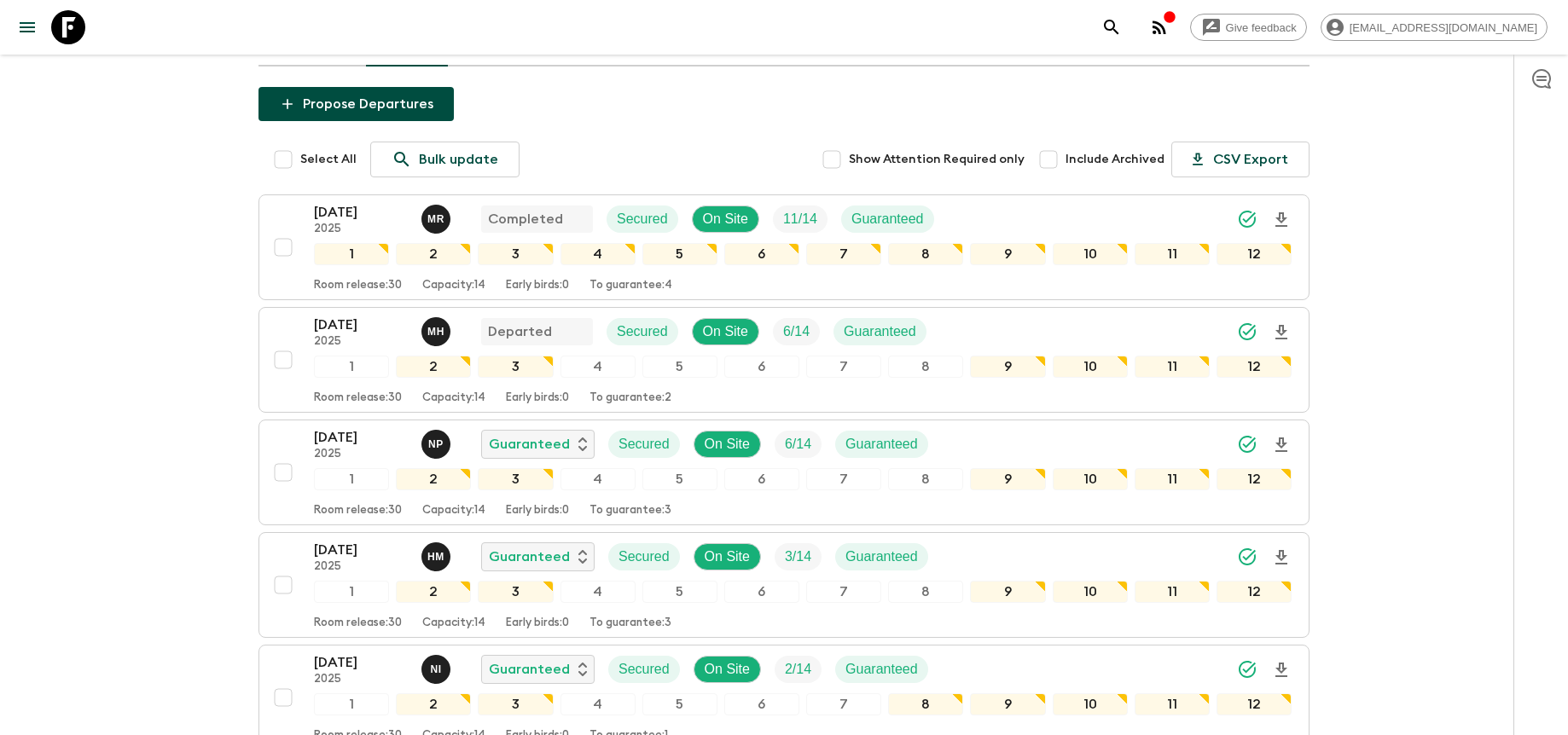
scroll to position [396, 0]
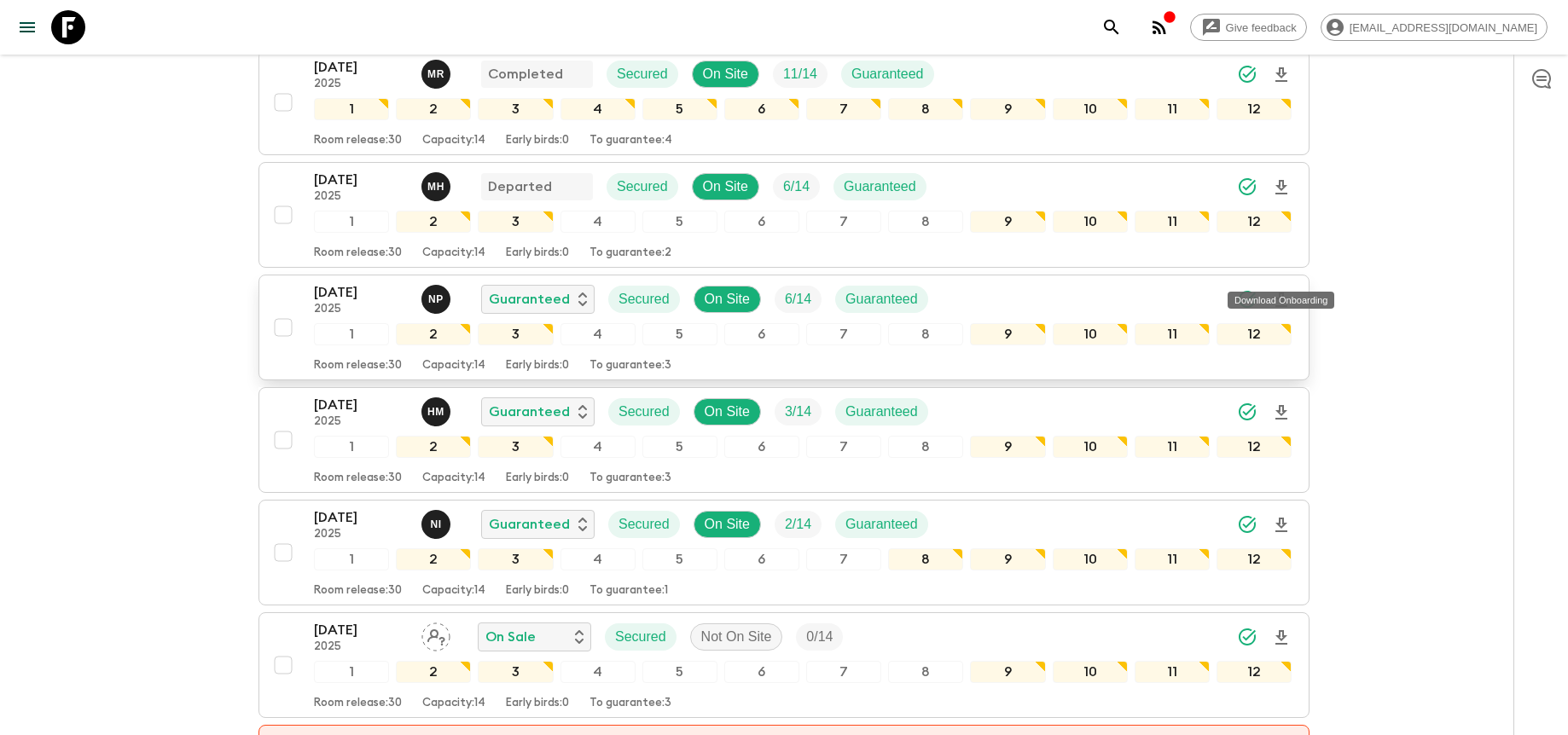
click at [1283, 292] on icon "Download Onboarding" at bounding box center [1281, 299] width 12 height 15
